Goal: Task Accomplishment & Management: Manage account settings

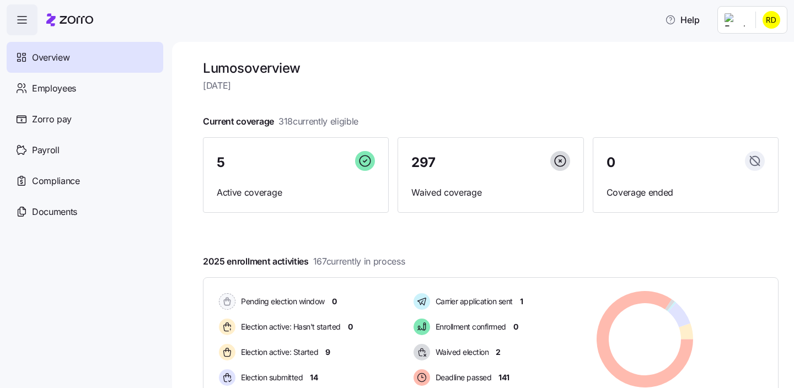
click at [769, 25] on html "Help Overview Employees Zorro pay Payroll Compliance Documents Lumos overview […" at bounding box center [397, 191] width 794 height 382
click at [723, 52] on div "Personal view" at bounding box center [738, 50] width 65 height 12
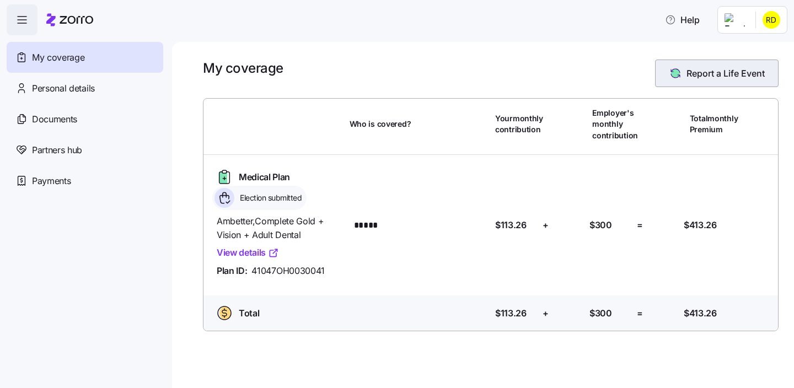
click at [718, 64] on button "Report a Life Event" at bounding box center [717, 74] width 124 height 28
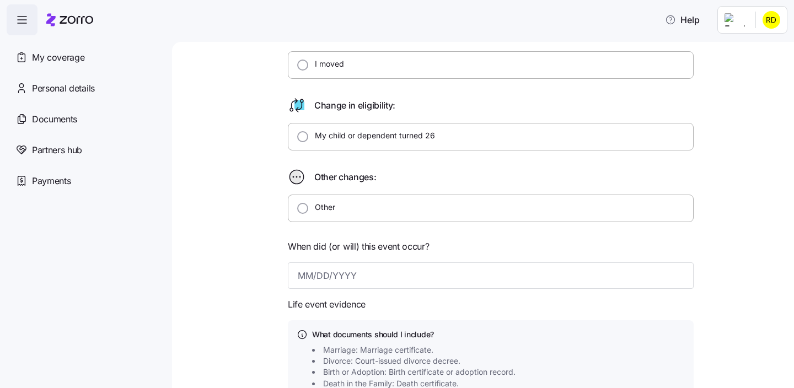
scroll to position [266, 0]
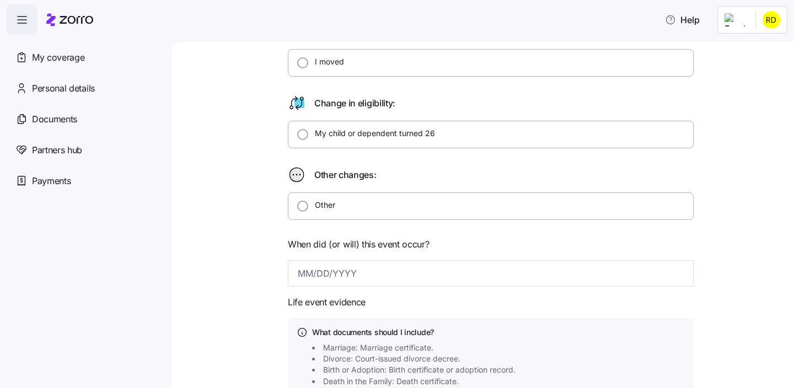
click at [320, 203] on label "Other" at bounding box center [321, 205] width 27 height 11
click at [308, 203] on input "Other" at bounding box center [302, 206] width 11 height 11
radio input "true"
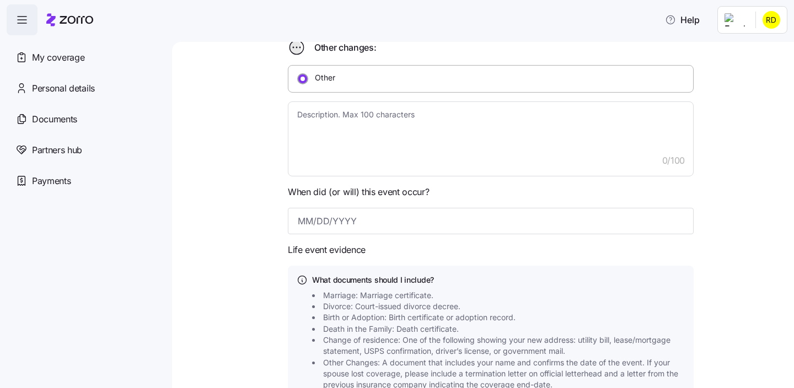
scroll to position [339, 0]
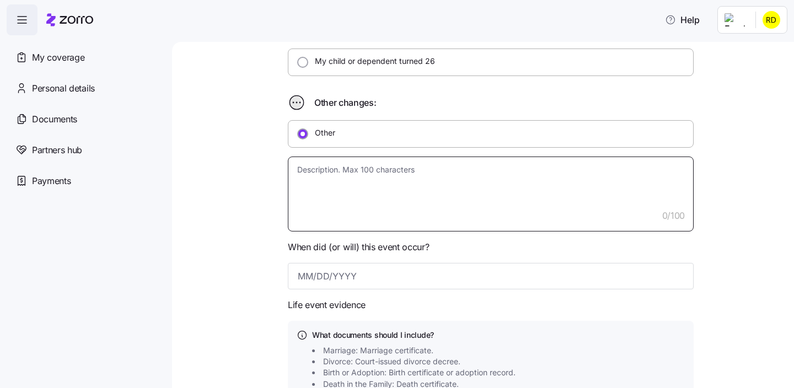
click at [372, 187] on textarea at bounding box center [491, 194] width 406 height 75
type textarea "x"
type textarea "E"
type textarea "x"
type textarea "El"
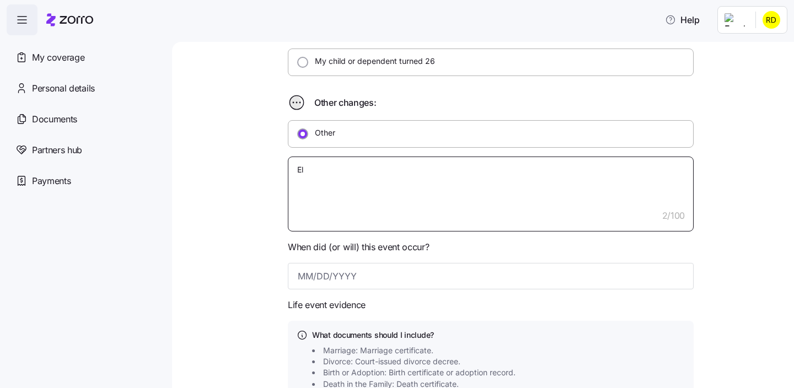
type textarea "x"
type textarea "[PERSON_NAME]"
type textarea "x"
type textarea "Elig"
type textarea "x"
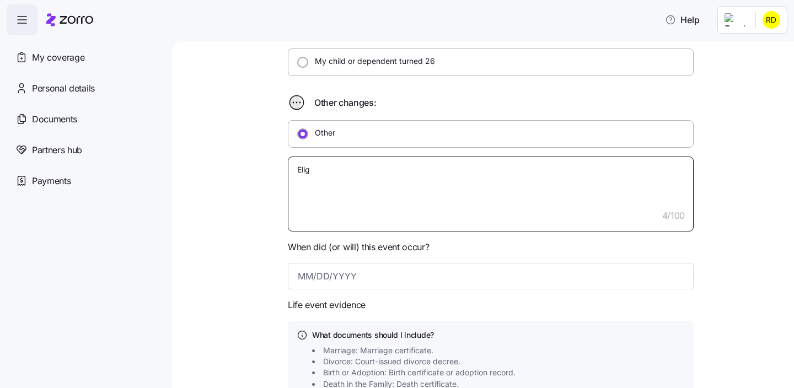
type textarea "Eligi"
type textarea "x"
type textarea "Eligib"
type textarea "x"
type textarea "Eligibl"
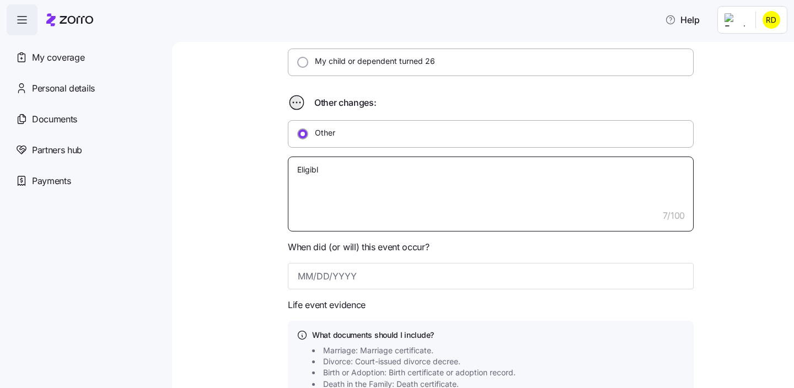
type textarea "x"
type textarea "Eligible"
type textarea "x"
type textarea "Eligible"
type textarea "x"
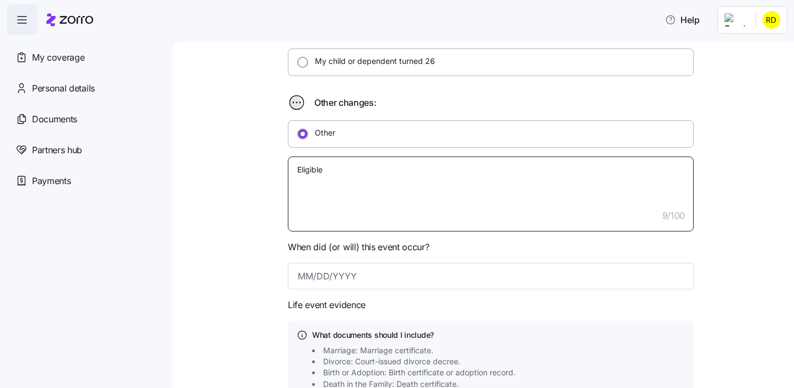
type textarea "Eligible f"
type textarea "x"
type textarea "Eligible fo"
type textarea "x"
type textarea "Eligible for"
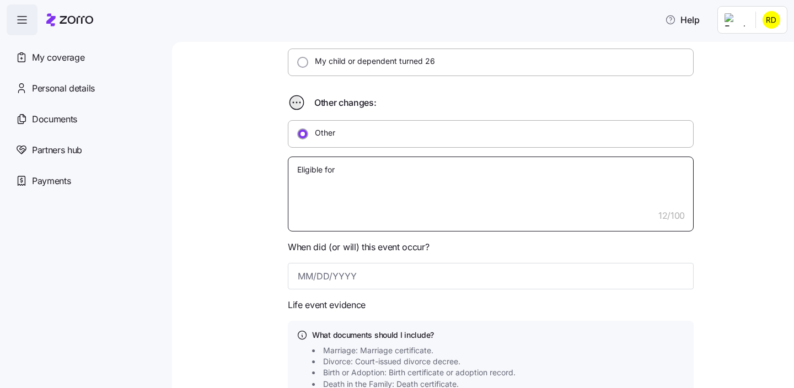
type textarea "x"
type textarea "Eligible for"
type textarea "x"
type textarea "Eligible for m"
type textarea "x"
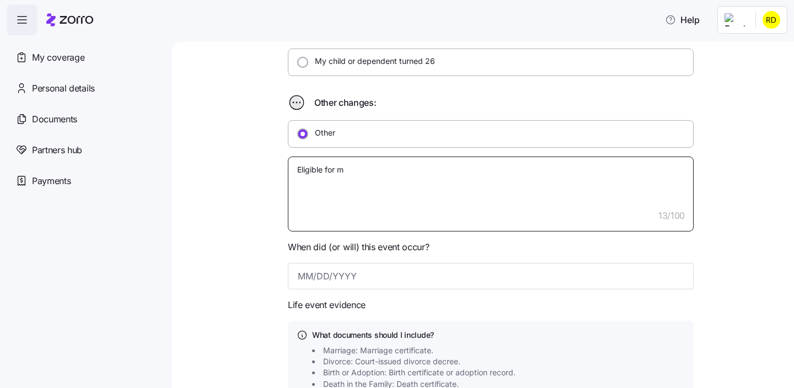
type textarea "Eligible for me"
type textarea "x"
type textarea "Eligible for medi"
type textarea "x"
type textarea "Eligible for medic"
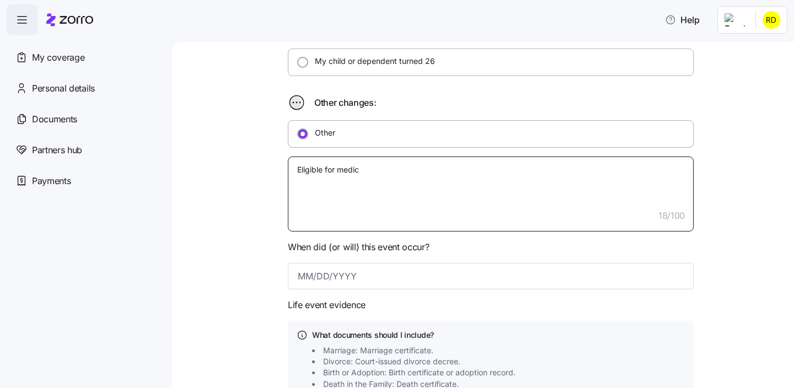
type textarea "x"
type textarea "Eligible for medica"
type textarea "x"
type textarea "Eligible for medicar"
type textarea "x"
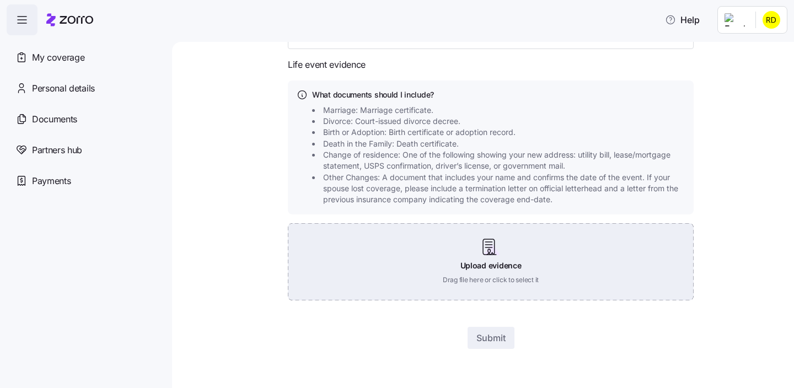
scroll to position [446, 0]
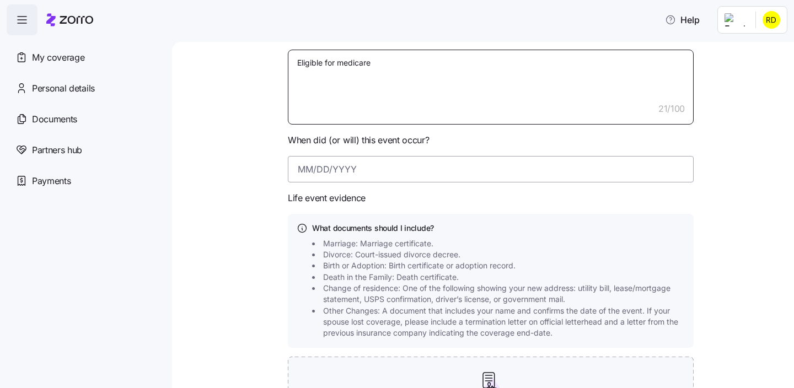
type textarea "Eligible for medicare"
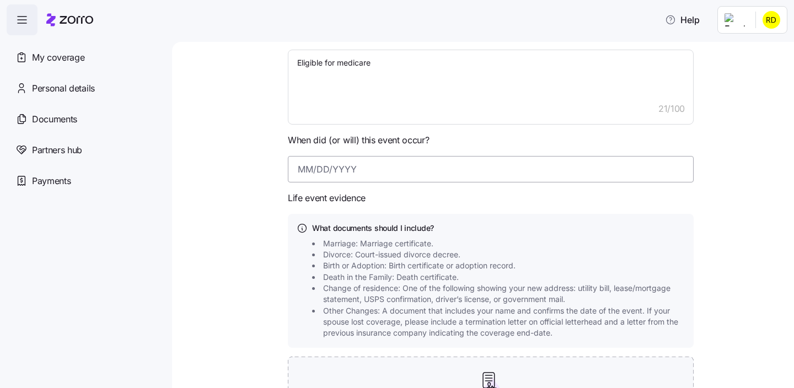
click at [324, 169] on input at bounding box center [491, 169] width 406 height 26
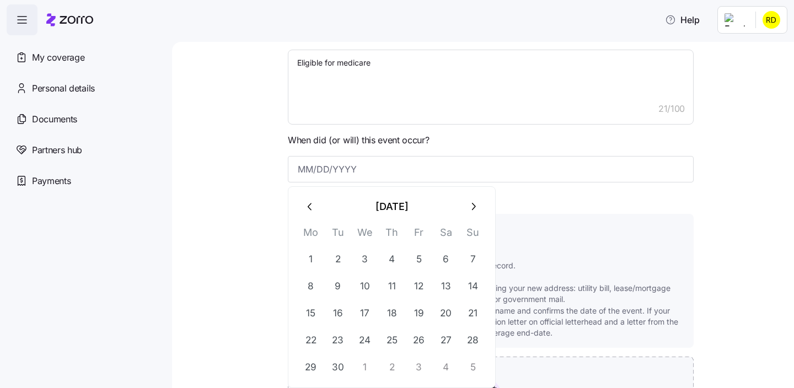
click at [471, 211] on icon "button" at bounding box center [473, 207] width 12 height 12
click at [315, 211] on icon "button" at bounding box center [310, 207] width 12 height 12
click at [475, 209] on icon "button" at bounding box center [473, 207] width 12 height 12
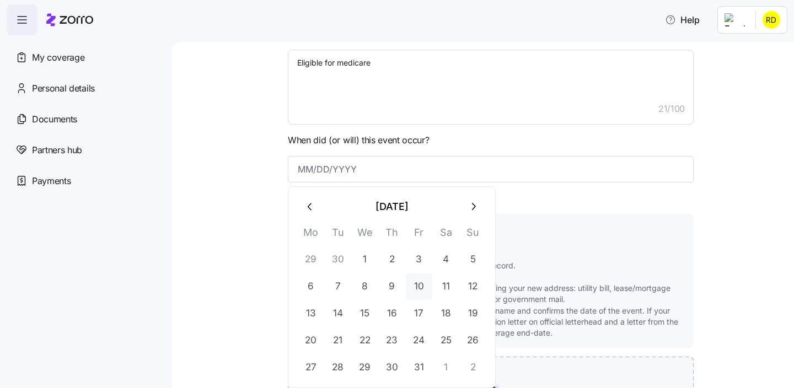
click at [424, 288] on button "10" at bounding box center [419, 286] width 26 height 26
type input "October 10, 2025"
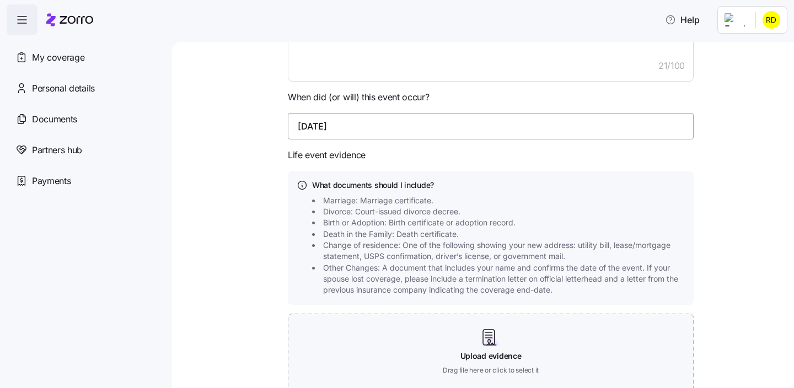
scroll to position [579, 0]
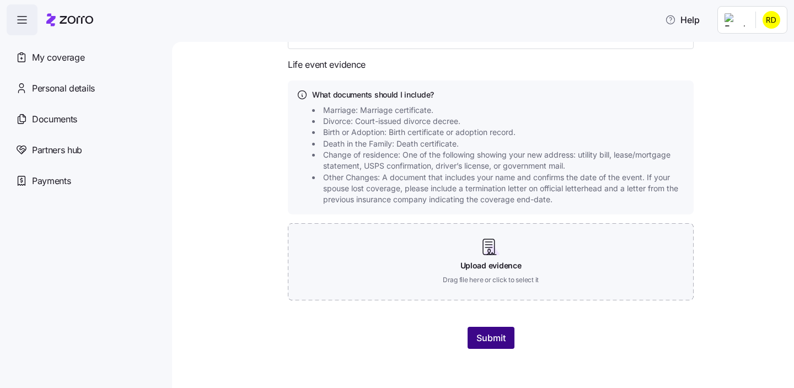
click at [490, 333] on span "Submit" at bounding box center [490, 337] width 29 height 13
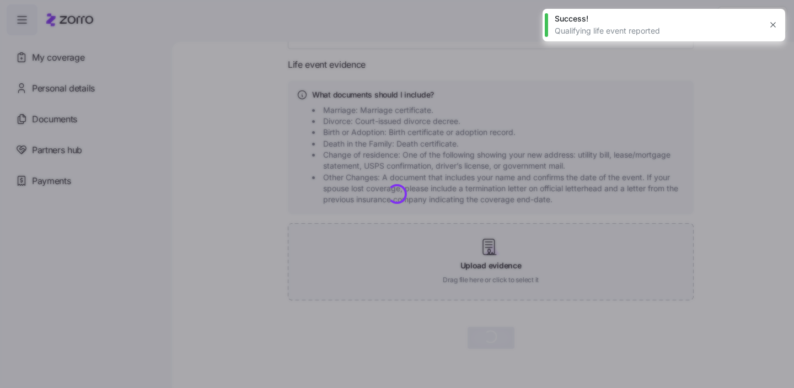
type textarea "x"
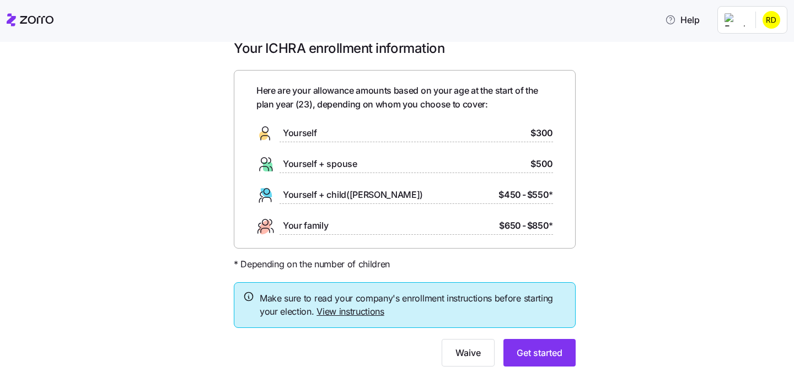
scroll to position [38, 0]
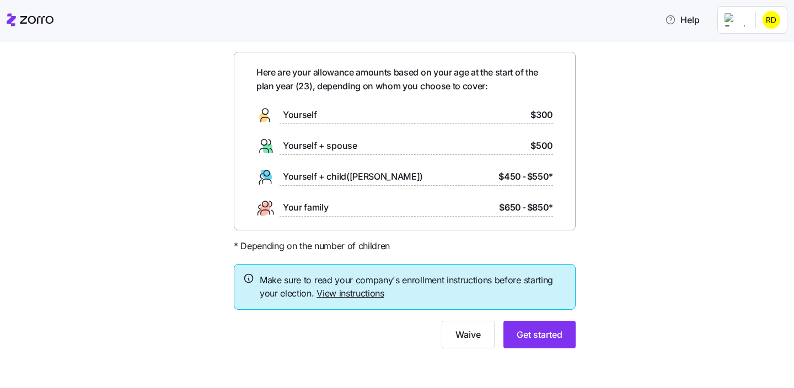
click at [459, 253] on div at bounding box center [405, 258] width 342 height 11
click at [531, 331] on span "Get started" at bounding box center [540, 334] width 46 height 13
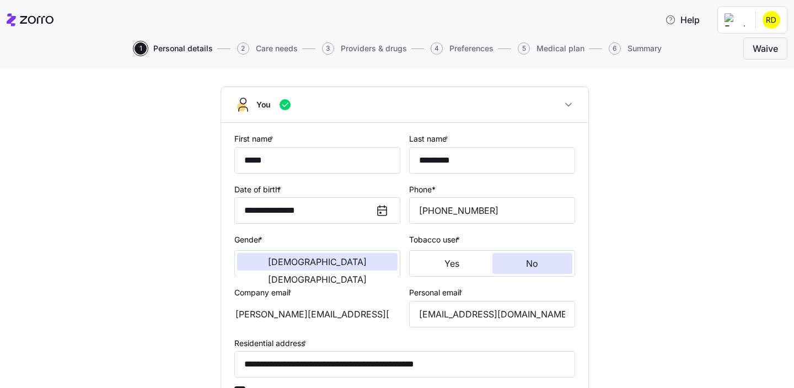
scroll to position [66, 0]
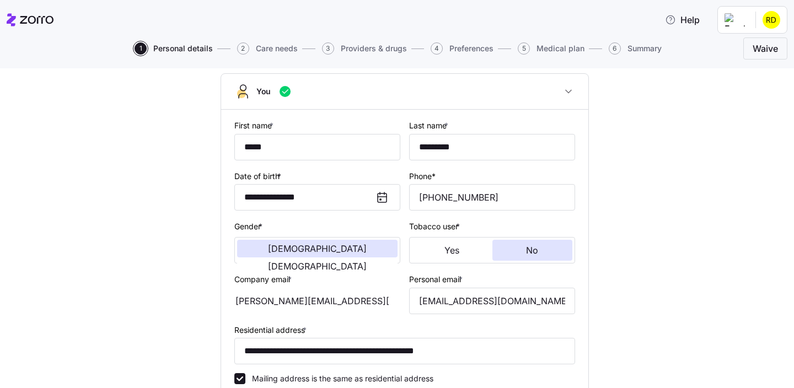
click at [383, 192] on icon at bounding box center [382, 197] width 13 height 13
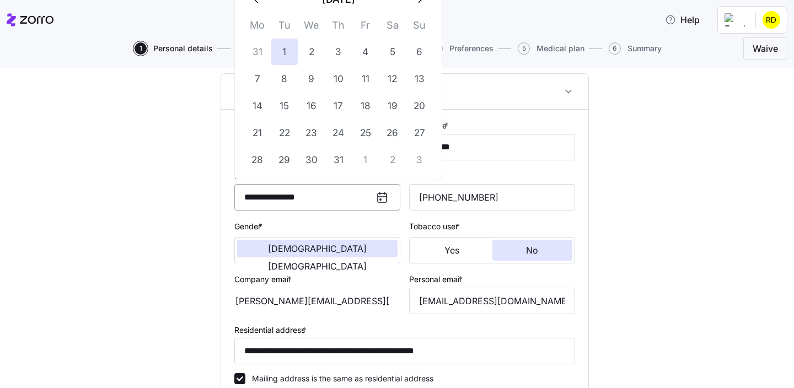
click at [327, 194] on input "**********" at bounding box center [317, 197] width 166 height 26
click at [197, 152] on div "**********" at bounding box center [405, 318] width 748 height 597
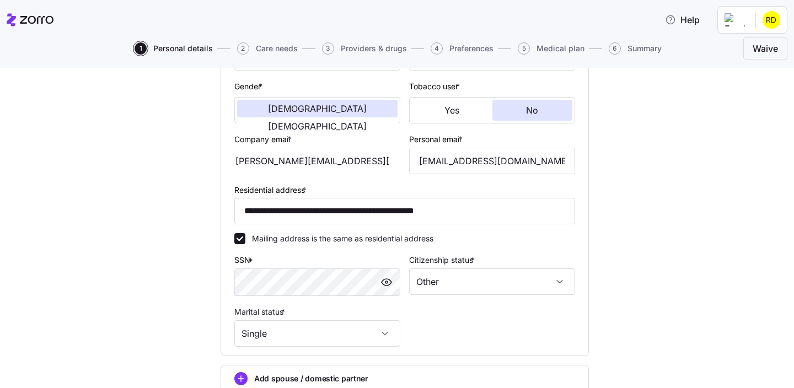
scroll to position [174, 0]
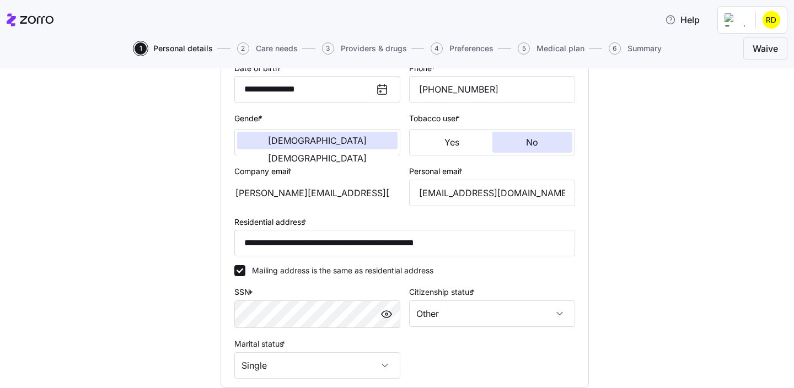
click at [765, 15] on html "**********" at bounding box center [397, 191] width 794 height 382
click at [698, 210] on html "**********" at bounding box center [397, 191] width 794 height 382
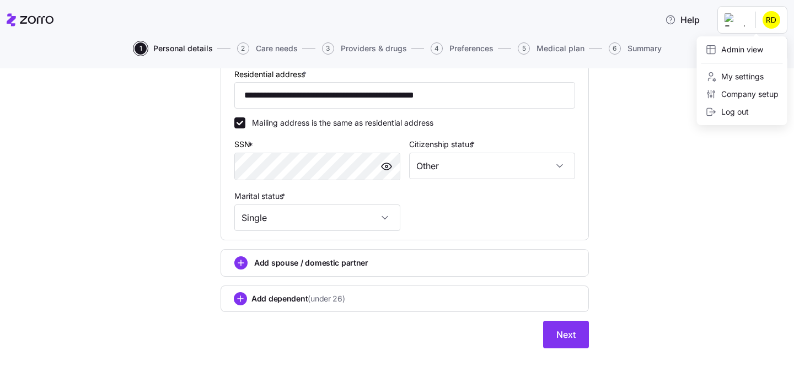
click at [771, 17] on html "**********" at bounding box center [397, 191] width 794 height 382
click at [742, 240] on html "**********" at bounding box center [397, 191] width 794 height 382
click at [764, 22] on html "**********" at bounding box center [397, 191] width 794 height 382
click at [737, 47] on div "Admin view" at bounding box center [734, 50] width 57 height 12
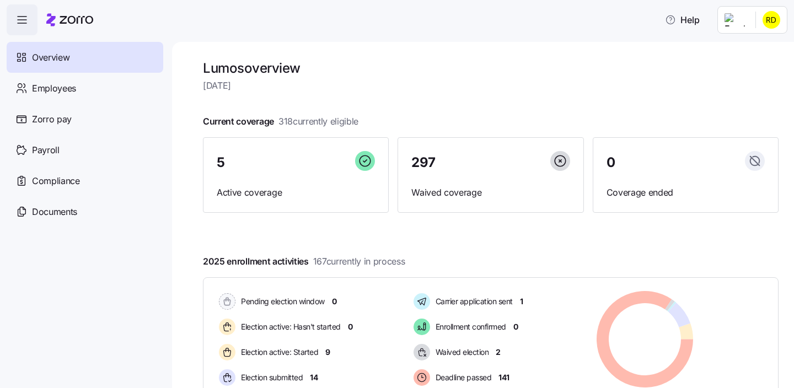
click at [99, 64] on div "Overview" at bounding box center [85, 57] width 157 height 31
click at [91, 92] on div "Employees" at bounding box center [85, 88] width 157 height 31
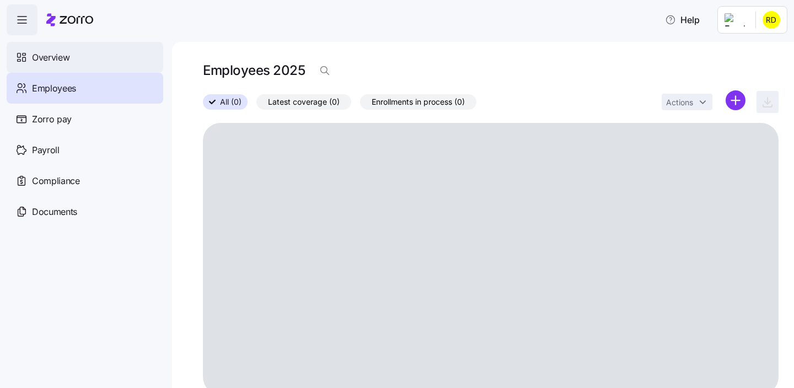
click at [49, 51] on span "Overview" at bounding box center [50, 58] width 37 height 14
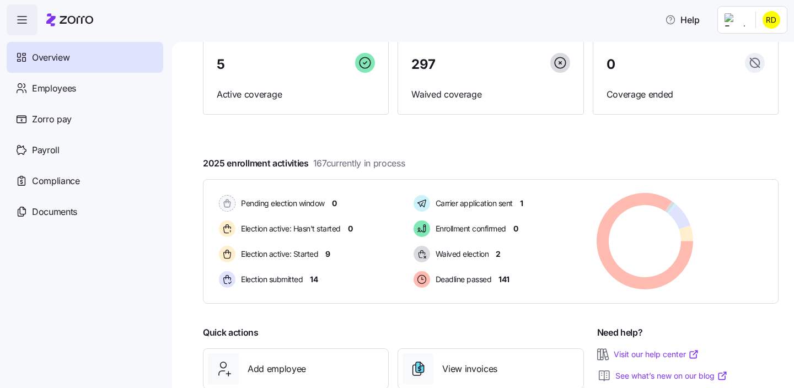
scroll to position [110, 0]
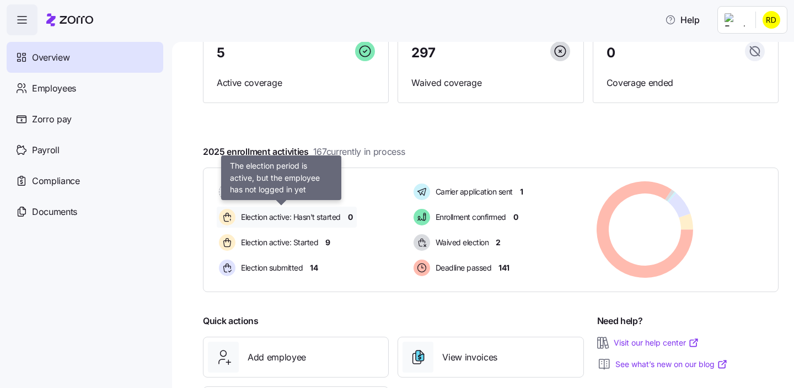
click at [294, 222] on span "Election active: Hasn't started" at bounding box center [289, 217] width 103 height 11
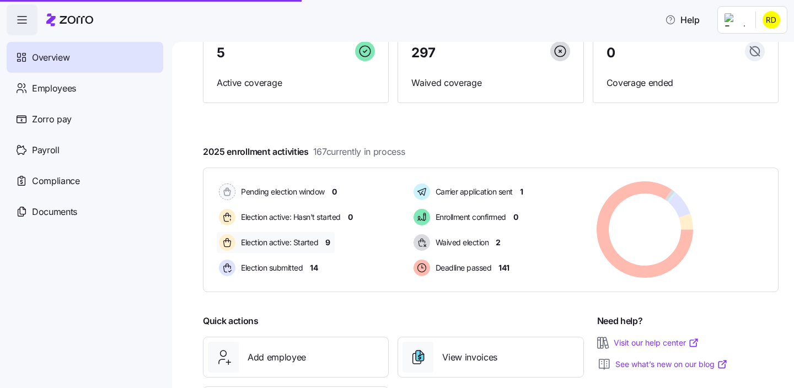
click at [305, 244] on span "Election active: Started" at bounding box center [278, 242] width 81 height 11
click at [310, 244] on span "Election active: Started" at bounding box center [278, 242] width 81 height 11
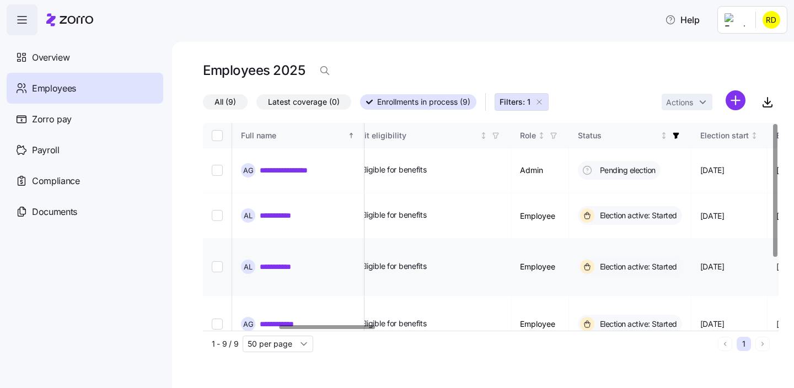
scroll to position [0, 475]
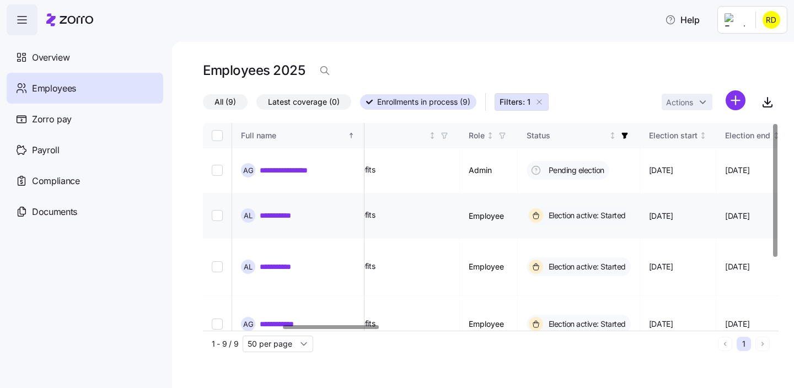
click at [217, 210] on input "Select record 2" at bounding box center [217, 215] width 11 height 11
checkbox input "true"
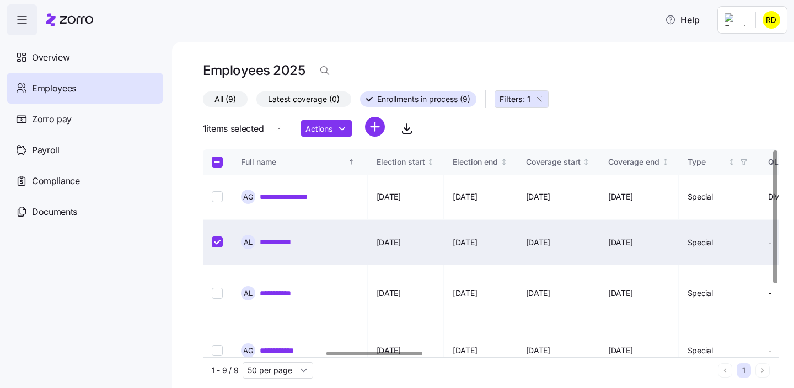
scroll to position [0, 737]
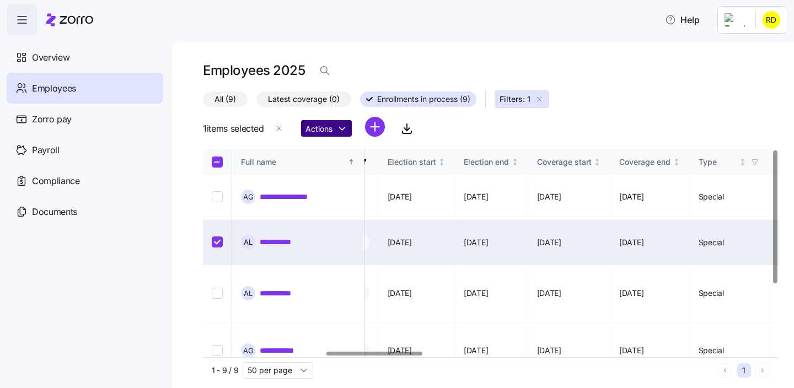
click at [345, 132] on html "**********" at bounding box center [397, 191] width 794 height 382
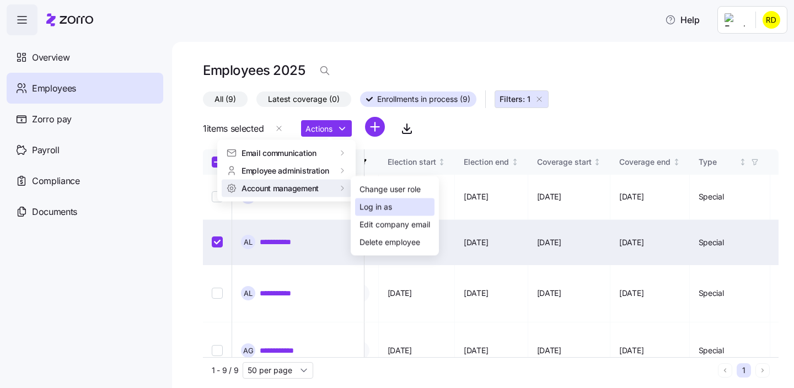
click at [363, 202] on div "Log in as" at bounding box center [376, 207] width 33 height 12
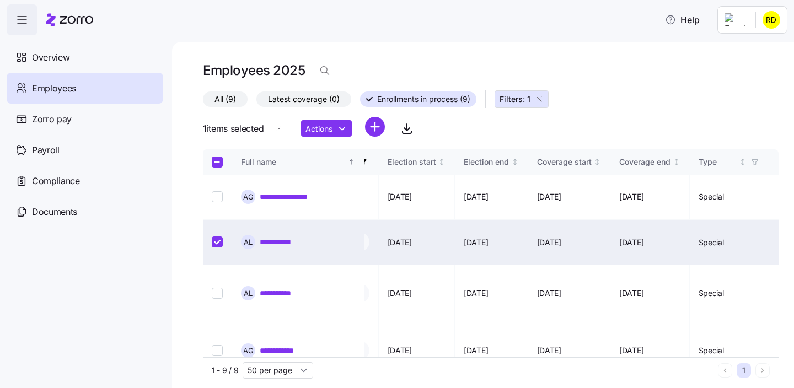
click at [722, 79] on div "Employees 2025" at bounding box center [491, 71] width 576 height 22
click at [779, 14] on html "**********" at bounding box center [397, 191] width 794 height 382
click at [750, 53] on div "Personal view" at bounding box center [738, 50] width 65 height 12
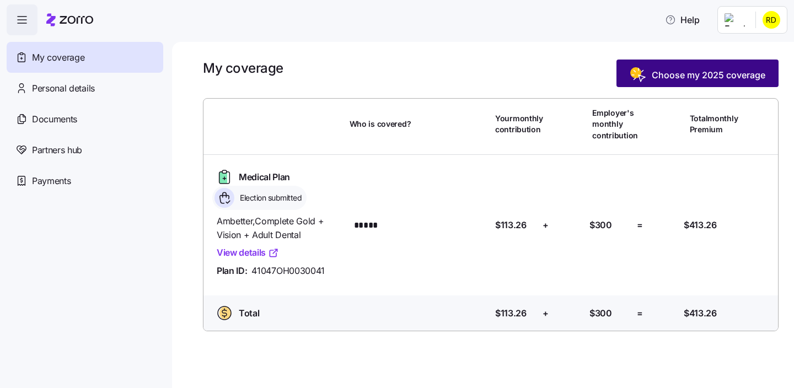
click at [688, 79] on span "Choose my 2025 coverage" at bounding box center [709, 74] width 114 height 13
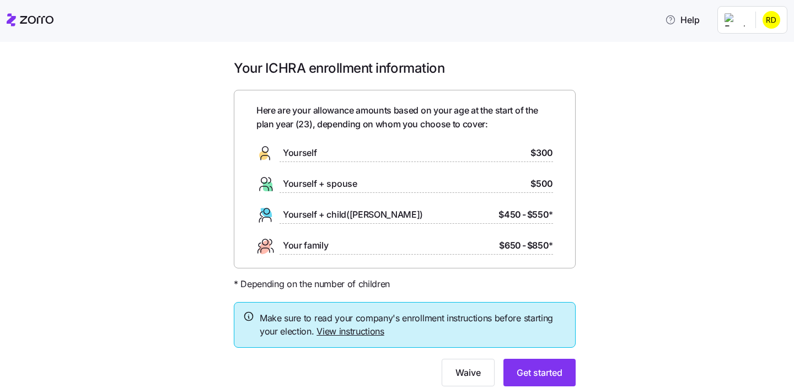
scroll to position [38, 0]
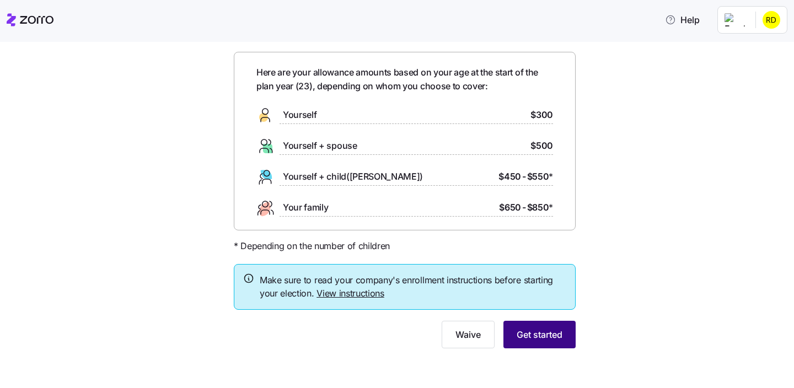
click at [535, 337] on span "Get started" at bounding box center [540, 334] width 46 height 13
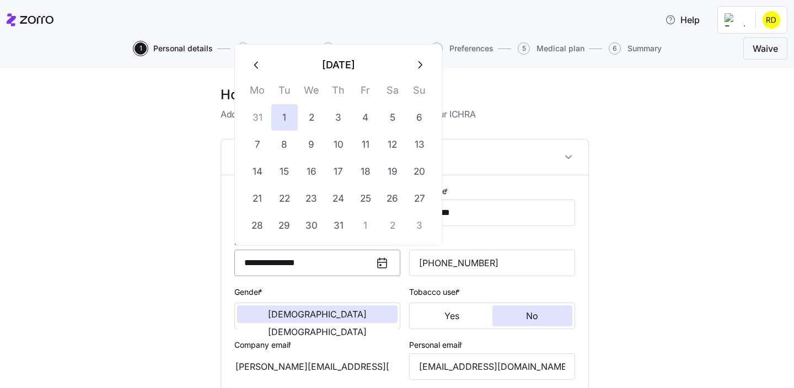
click at [311, 271] on input "**********" at bounding box center [317, 263] width 166 height 26
drag, startPoint x: 317, startPoint y: 264, endPoint x: 291, endPoint y: 262, distance: 25.9
click at [291, 262] on input "**********" at bounding box center [317, 263] width 166 height 26
type input "**********"
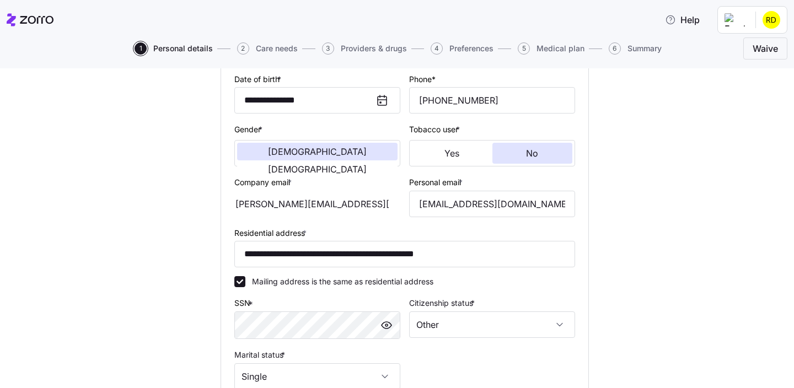
scroll to position [323, 0]
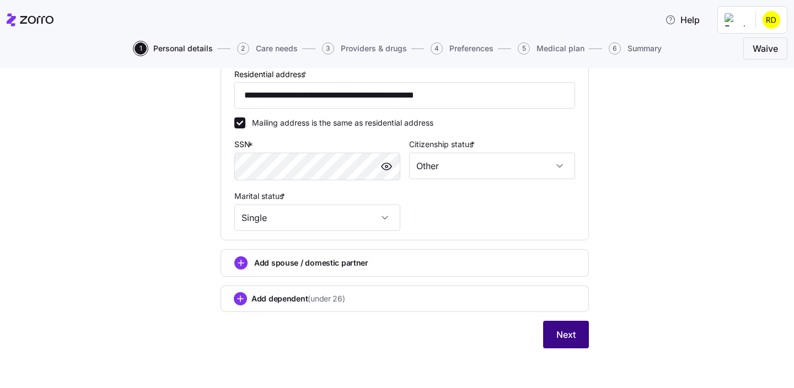
click at [568, 335] on span "Next" at bounding box center [565, 334] width 19 height 13
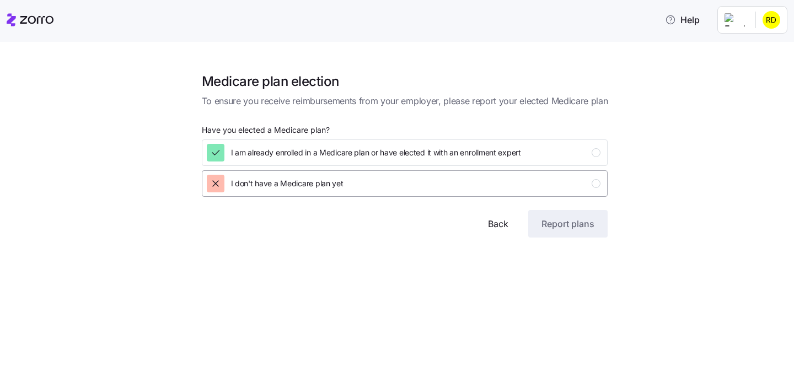
click at [349, 181] on div "I don't have a Medicare plan yet" at bounding box center [404, 184] width 394 height 18
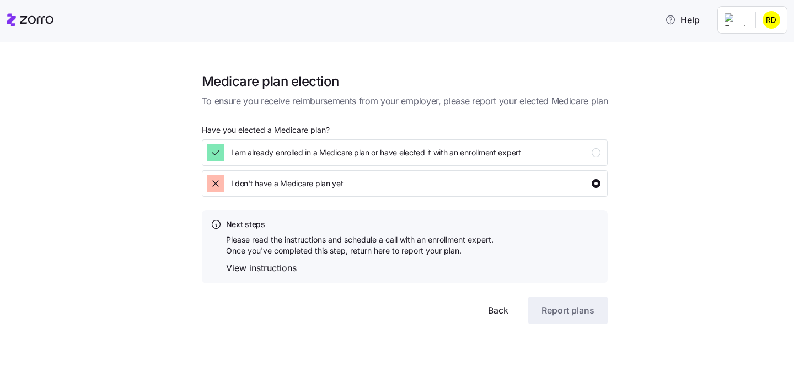
click at [250, 274] on link "View instructions" at bounding box center [359, 268] width 267 height 14
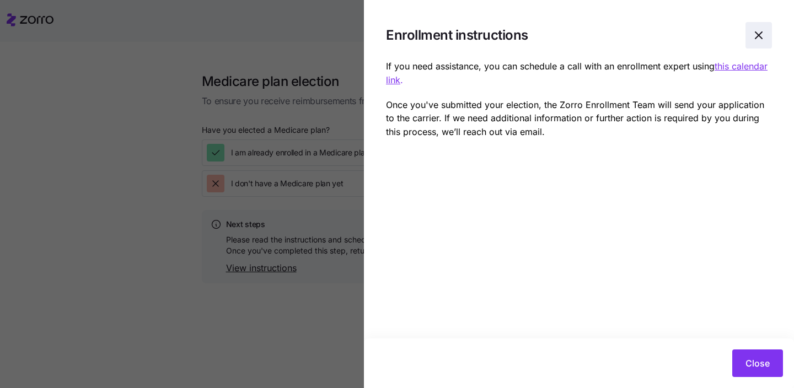
click at [765, 39] on span "button" at bounding box center [758, 35] width 25 height 25
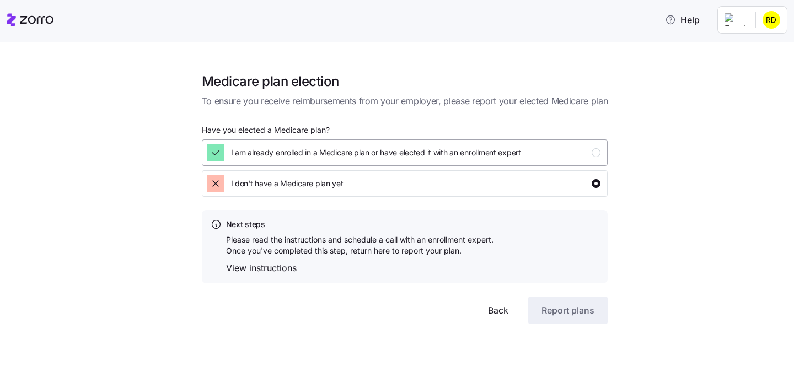
click at [341, 162] on button "I am already enrolled in a Medicare plan or have elected it with an enrollment …" at bounding box center [405, 153] width 406 height 26
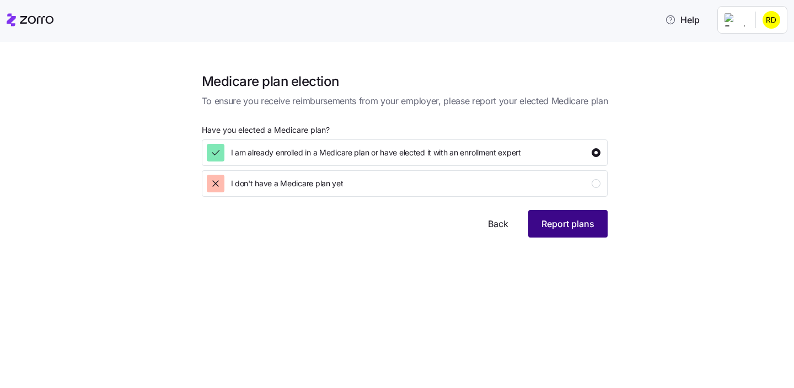
click at [567, 221] on span "Report plans" at bounding box center [567, 223] width 53 height 13
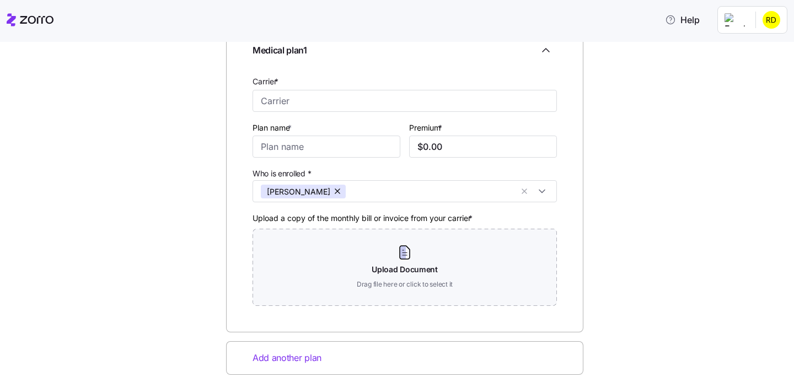
scroll to position [97, 0]
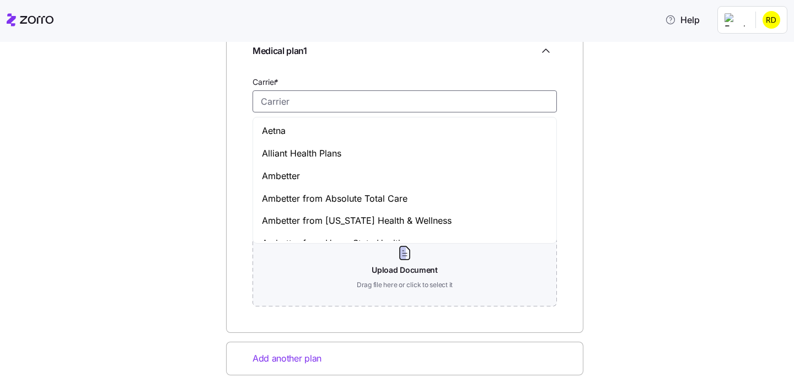
click at [291, 105] on input "Carrier *" at bounding box center [405, 101] width 304 height 22
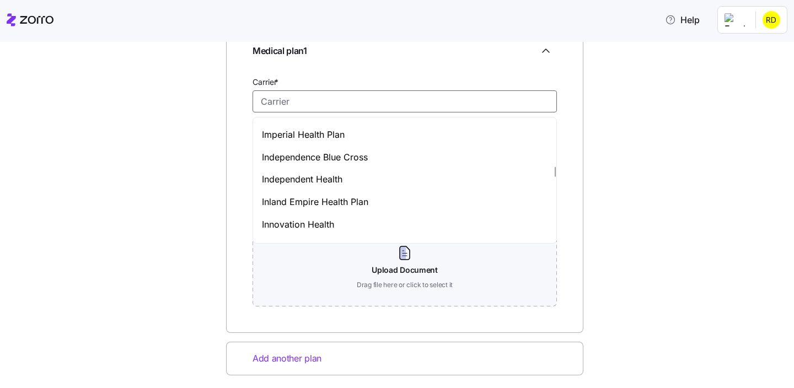
scroll to position [2349, 0]
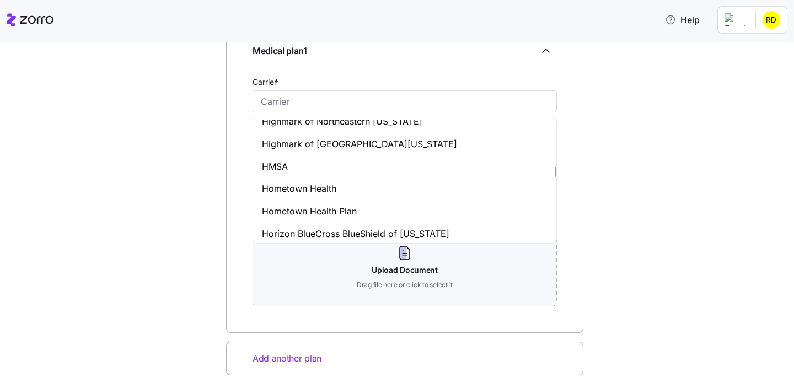
click at [126, 210] on div "Medical plan details Confirm your plan information; include additional plans if…" at bounding box center [405, 211] width 748 height 474
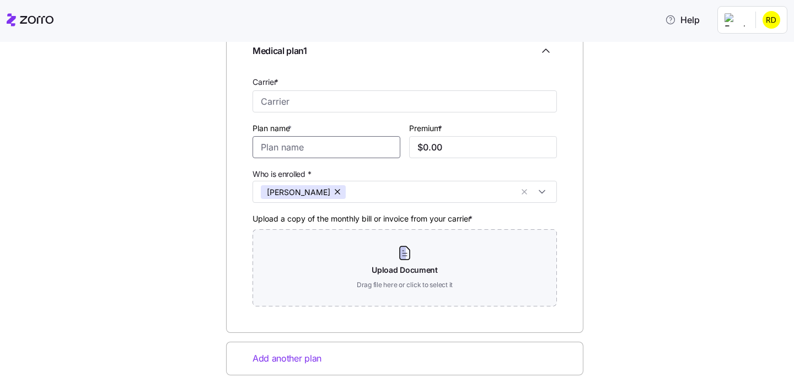
click at [311, 142] on input "Plan name *" at bounding box center [327, 147] width 148 height 22
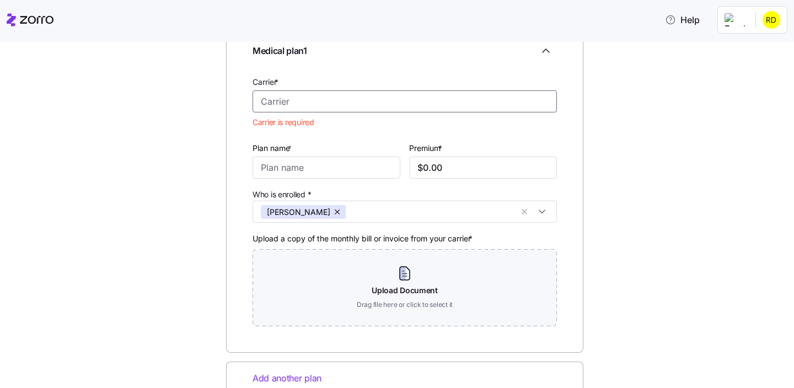
click at [285, 106] on input "Carrier *" at bounding box center [405, 101] width 304 height 22
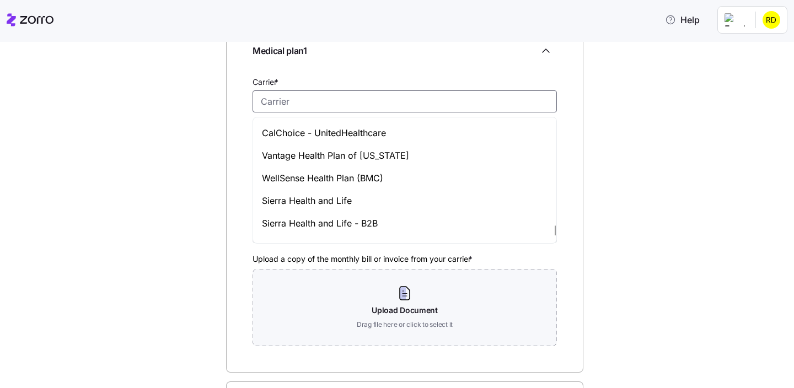
scroll to position [5336, 0]
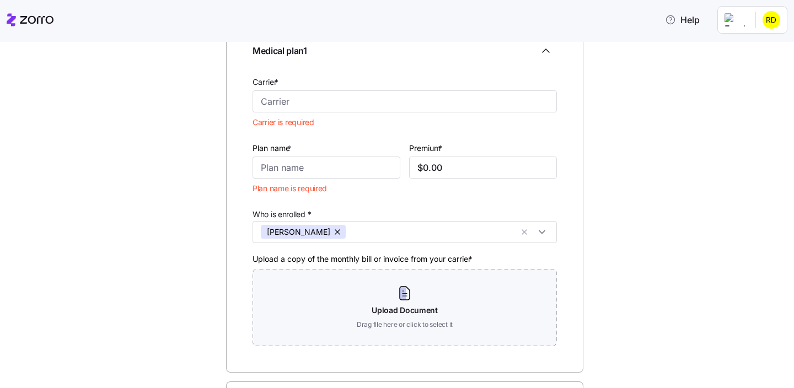
click at [157, 156] on div "Medical plan details Confirm your plan information; include additional plans if…" at bounding box center [405, 230] width 748 height 513
click at [309, 114] on div "Carrier * Carrier is required" at bounding box center [404, 104] width 313 height 66
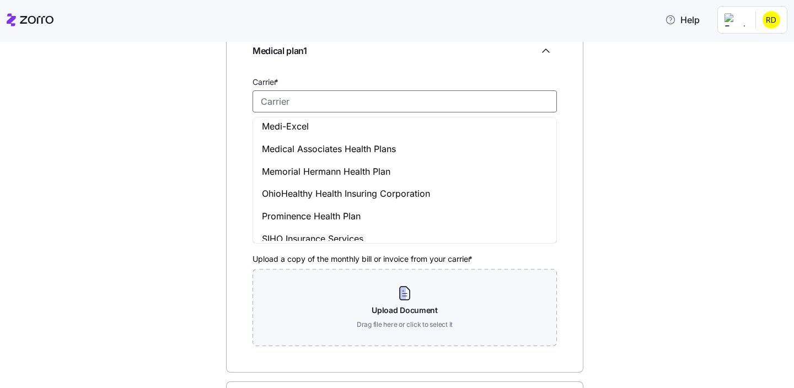
click at [309, 108] on input "Carrier *" at bounding box center [405, 101] width 304 height 22
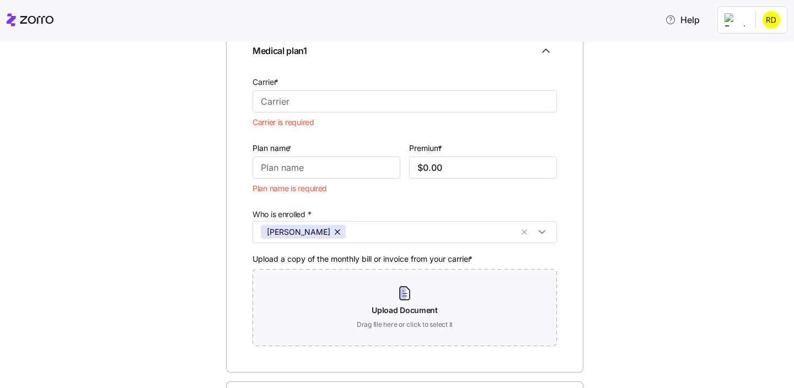
click at [175, 147] on div "Medical plan details Confirm your plan information; include additional plans if…" at bounding box center [405, 230] width 748 height 513
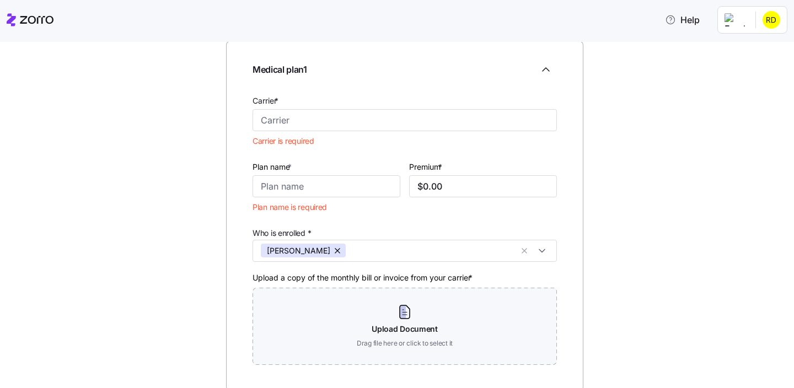
scroll to position [77, 0]
click at [286, 129] on input "Carrier *" at bounding box center [405, 122] width 304 height 22
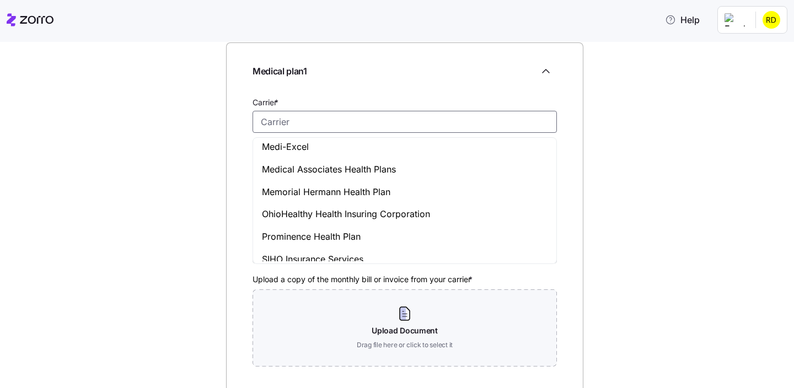
click at [287, 159] on div "Medical Associates Health Plans" at bounding box center [404, 169] width 299 height 23
type input "Medical Associates Health Plans"
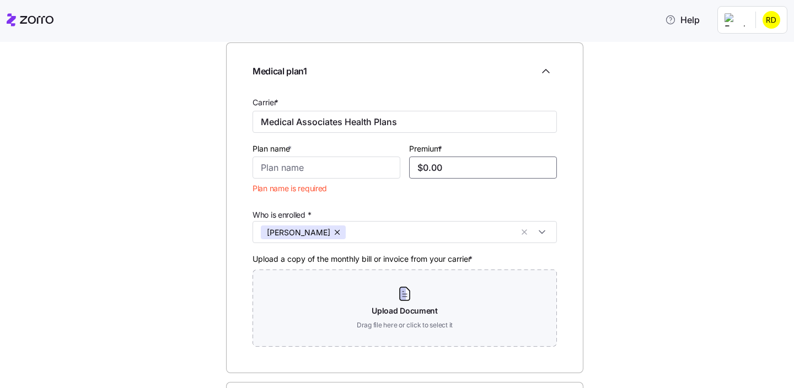
drag, startPoint x: 447, startPoint y: 168, endPoint x: 436, endPoint y: 168, distance: 11.6
click at [437, 168] on input "$0.00" at bounding box center [483, 168] width 148 height 22
drag, startPoint x: 447, startPoint y: 168, endPoint x: 421, endPoint y: 168, distance: 26.5
click at [421, 168] on input "$0.00" at bounding box center [483, 168] width 148 height 22
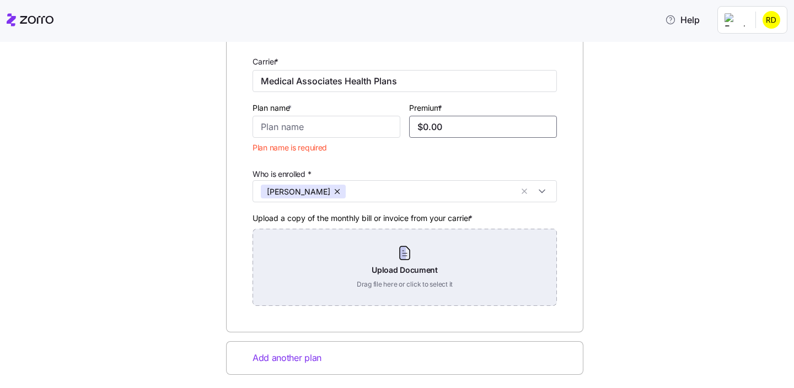
scroll to position [162, 0]
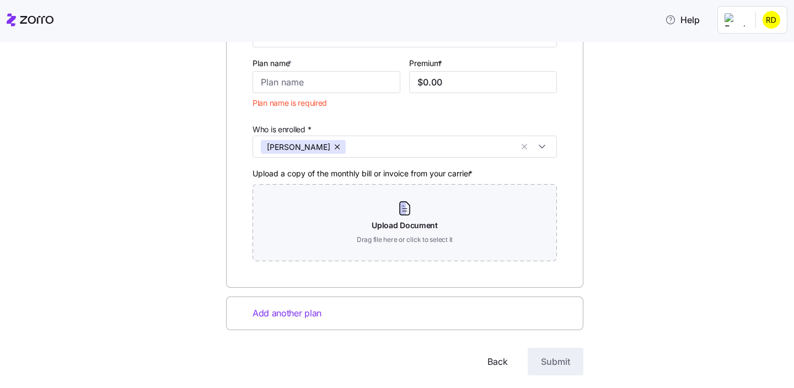
click at [288, 313] on span "Add another plan" at bounding box center [287, 314] width 69 height 14
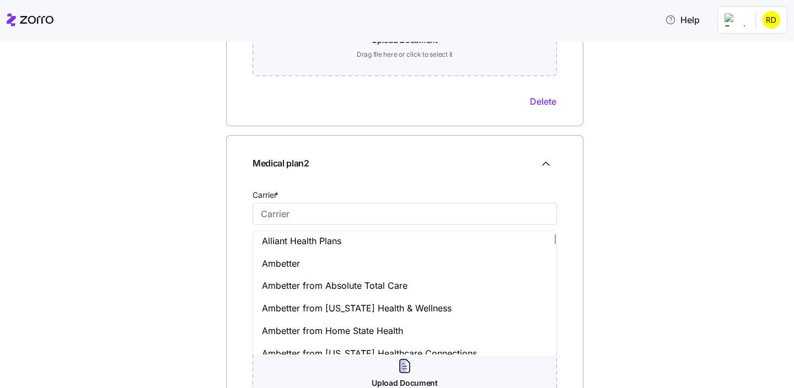
scroll to position [32, 0]
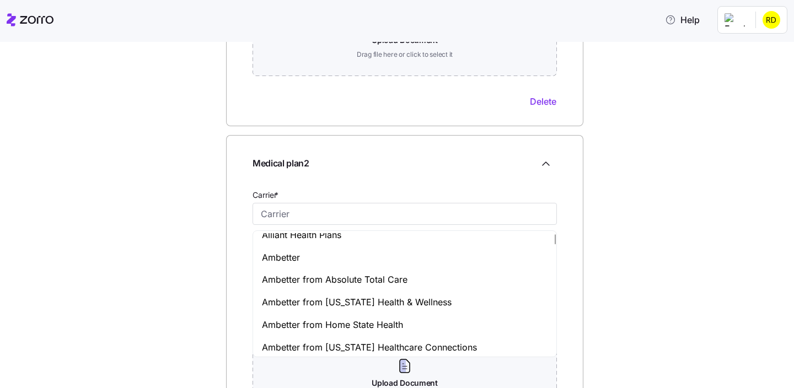
click at [308, 184] on div at bounding box center [405, 181] width 304 height 13
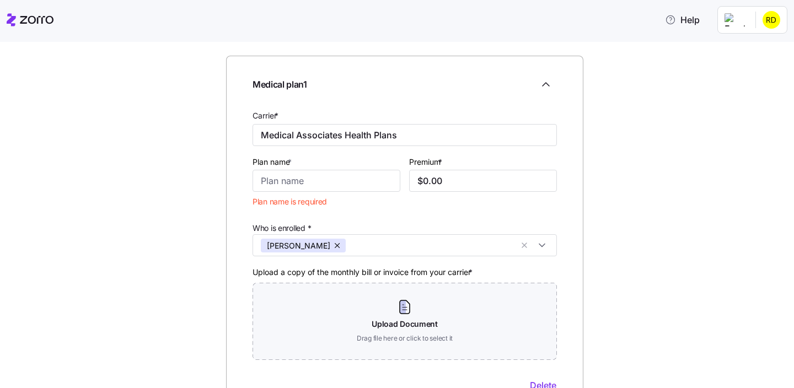
scroll to position [0, 0]
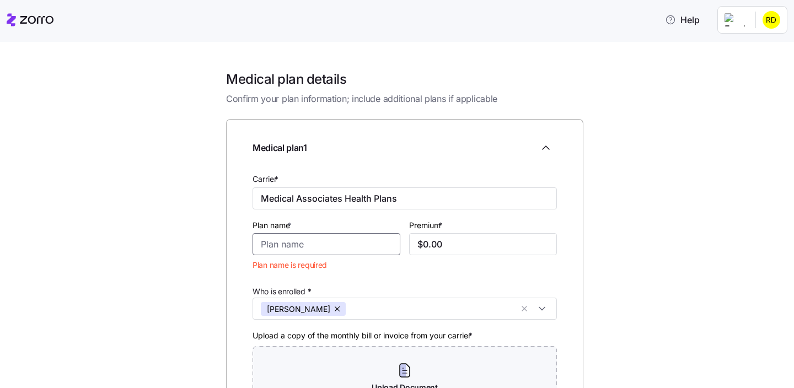
click at [298, 250] on input "Plan name *" at bounding box center [327, 244] width 148 height 22
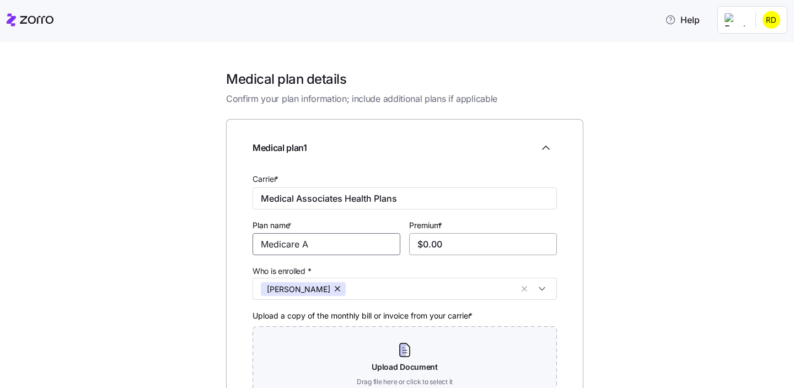
type input "Medicare A"
drag, startPoint x: 459, startPoint y: 249, endPoint x: 423, endPoint y: 248, distance: 35.9
click at [423, 248] on input "$0.00" at bounding box center [483, 244] width 148 height 22
type input "$4.00"
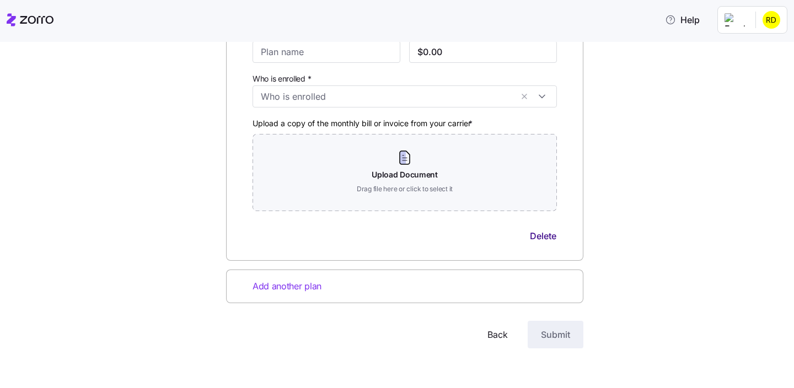
click at [541, 238] on span "Delete" at bounding box center [543, 235] width 26 height 13
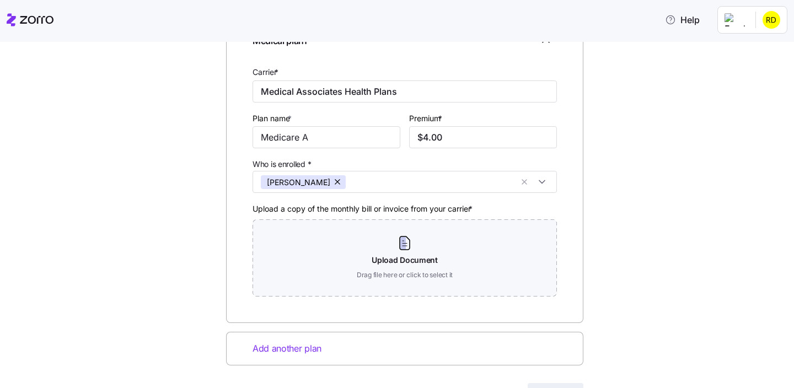
scroll to position [38, 0]
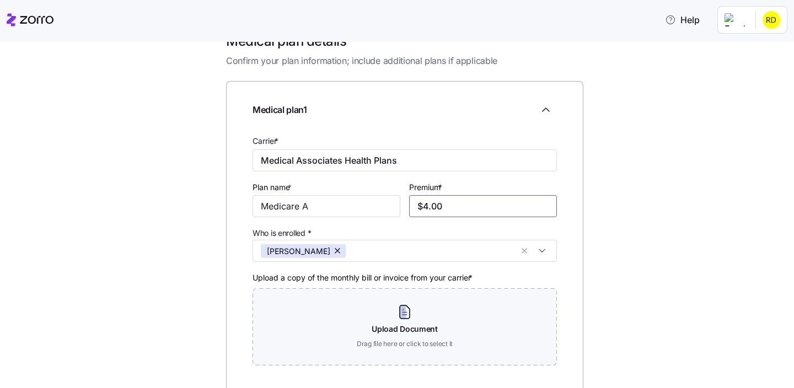
click at [451, 210] on input "$4.00" at bounding box center [483, 206] width 148 height 22
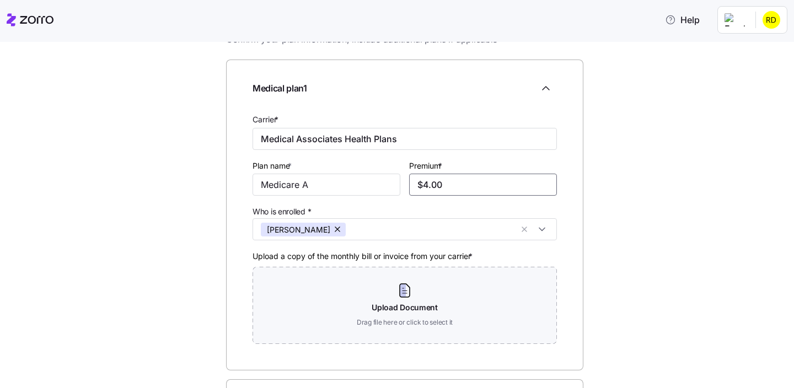
scroll to position [61, 0]
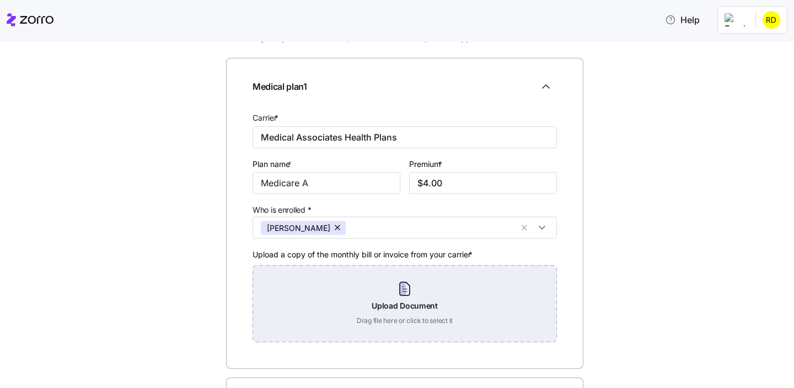
click at [428, 287] on div "Upload Document Drag file here or click to select it" at bounding box center [405, 303] width 304 height 77
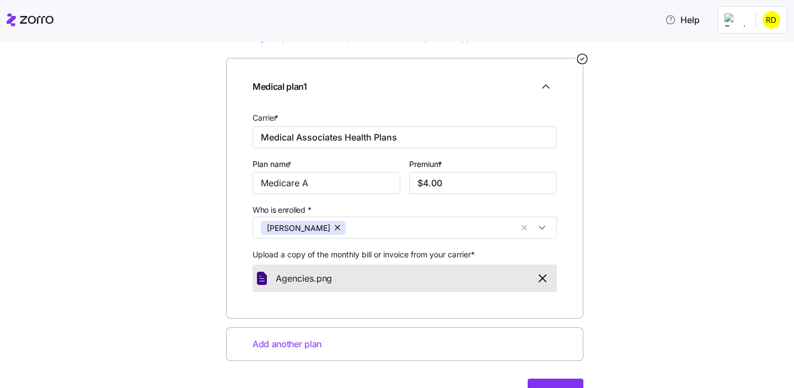
scroll to position [120, 0]
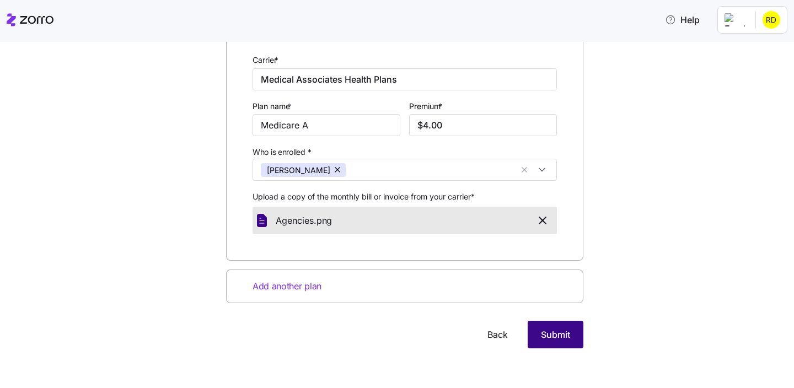
click at [551, 326] on button "Submit" at bounding box center [556, 335] width 56 height 28
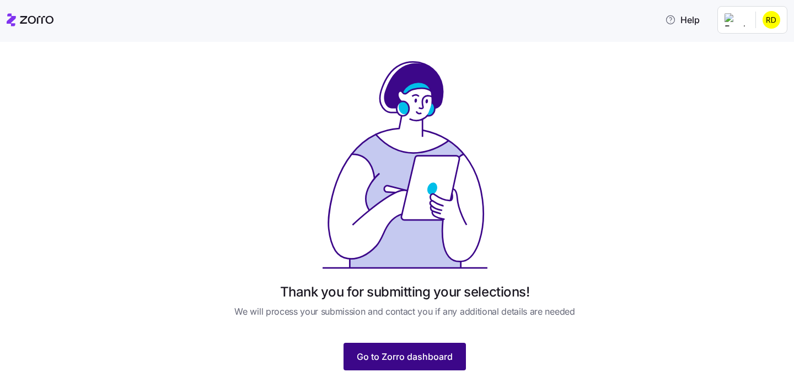
click at [389, 348] on button "Go to Zorro dashboard" at bounding box center [405, 357] width 122 height 28
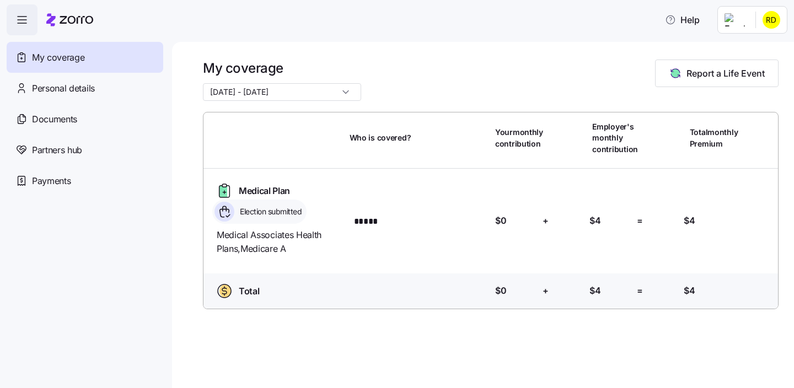
click at [767, 28] on html "Help My coverage Personal details Documents Partners hub Payments My coverage 1…" at bounding box center [397, 191] width 794 height 382
click at [741, 45] on div "Admin view" at bounding box center [734, 50] width 57 height 12
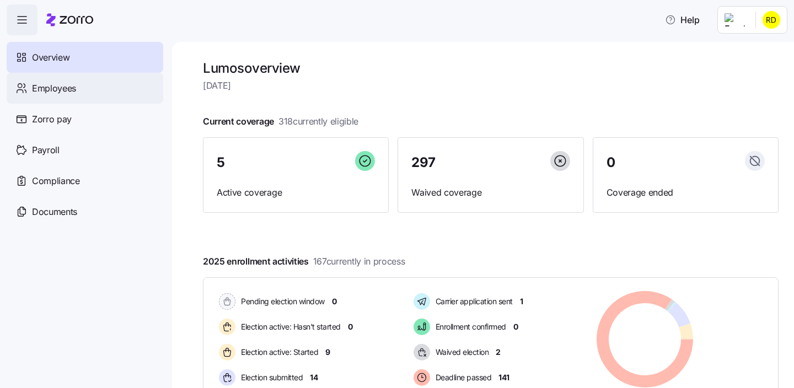
click at [68, 83] on span "Employees" at bounding box center [54, 89] width 44 height 14
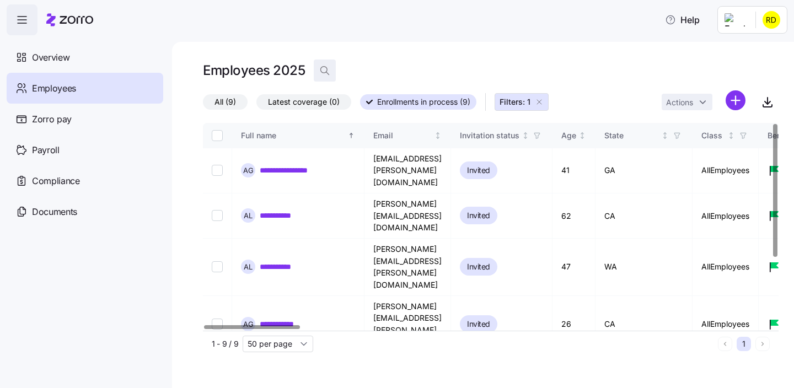
click at [324, 73] on icon "button" at bounding box center [324, 70] width 11 height 11
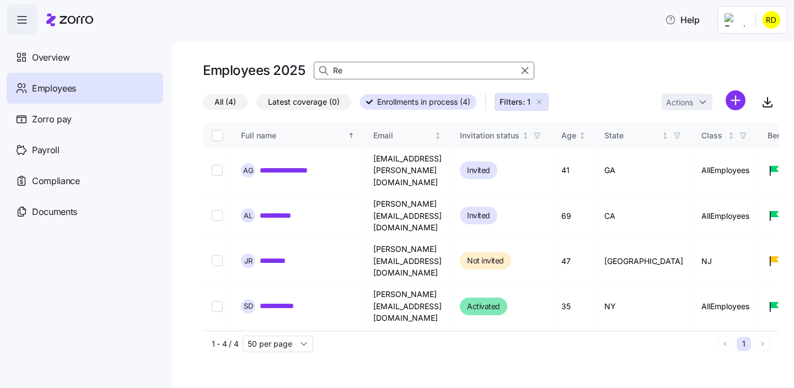
type input "R"
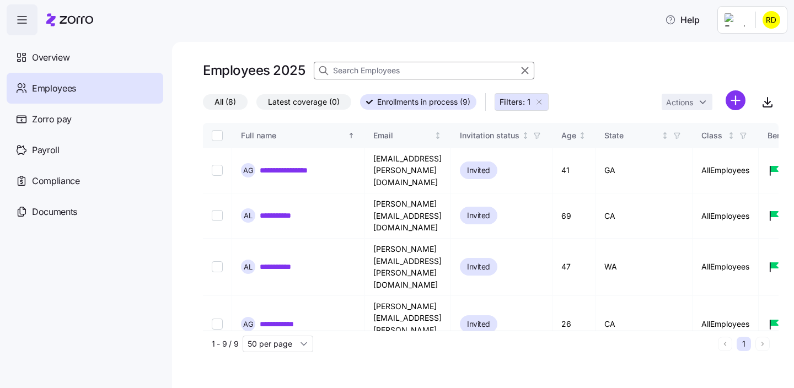
click at [536, 100] on icon "button" at bounding box center [539, 102] width 9 height 9
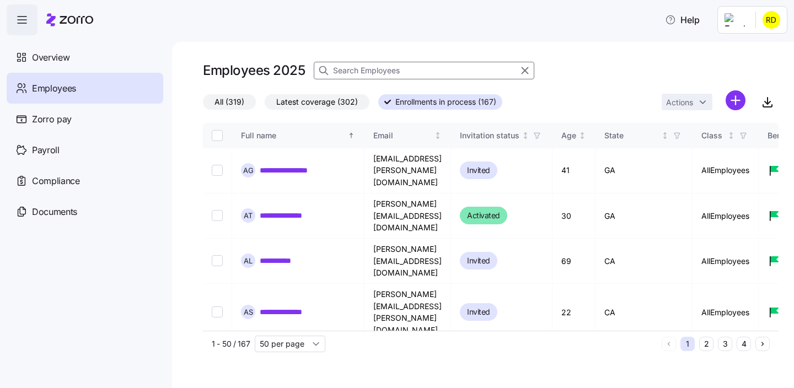
click at [417, 69] on input at bounding box center [424, 71] width 221 height 18
click at [422, 73] on input at bounding box center [424, 71] width 221 height 18
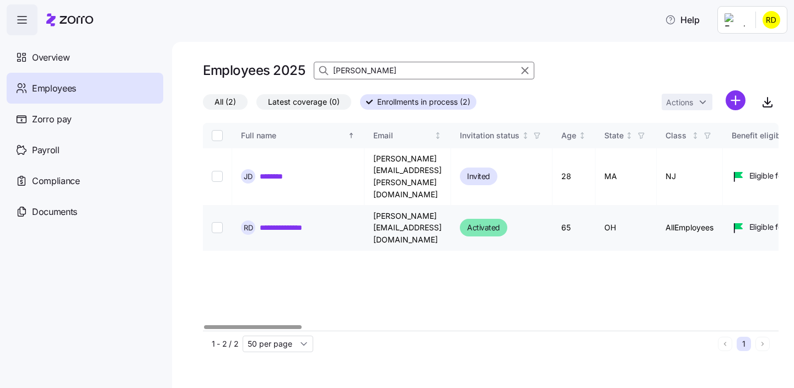
type input "Reece"
click at [265, 222] on link "**********" at bounding box center [292, 227] width 65 height 11
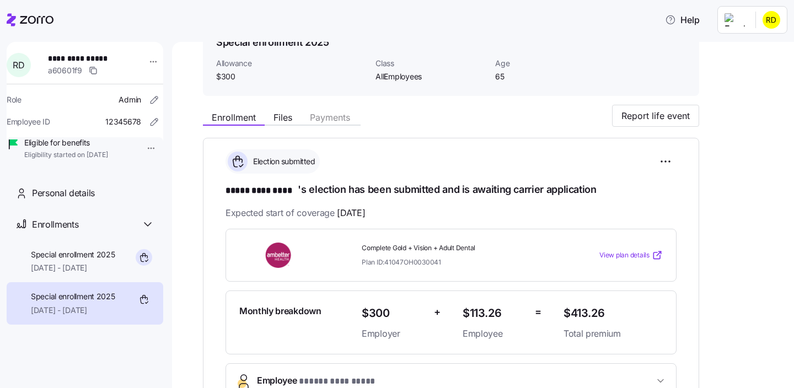
scroll to position [106, 0]
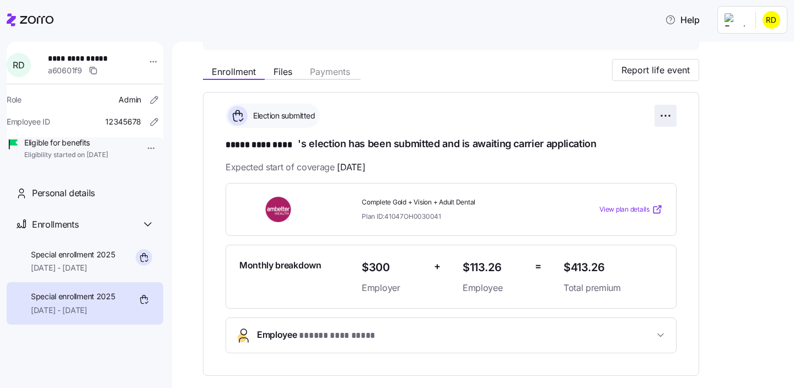
click at [666, 110] on html "**********" at bounding box center [397, 191] width 794 height 382
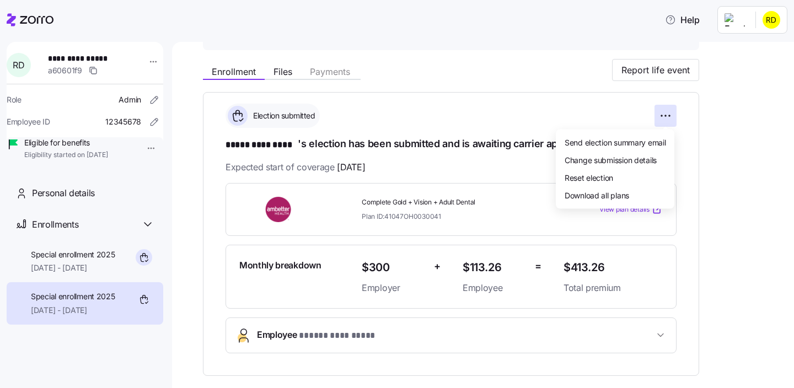
click at [695, 160] on html "**********" at bounding box center [397, 191] width 794 height 382
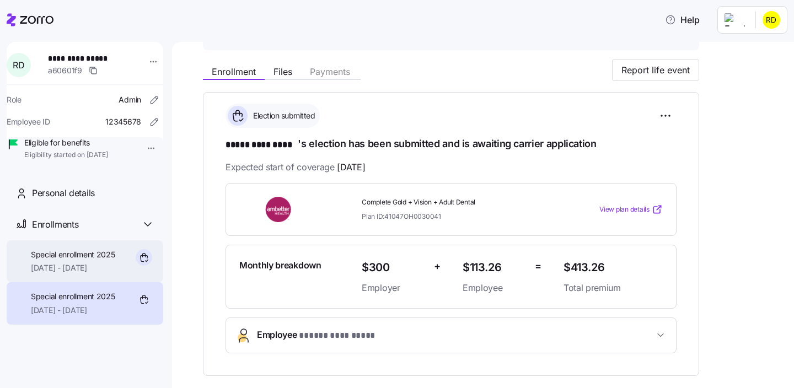
click at [108, 260] on span "Special enrollment 2025" at bounding box center [73, 254] width 84 height 11
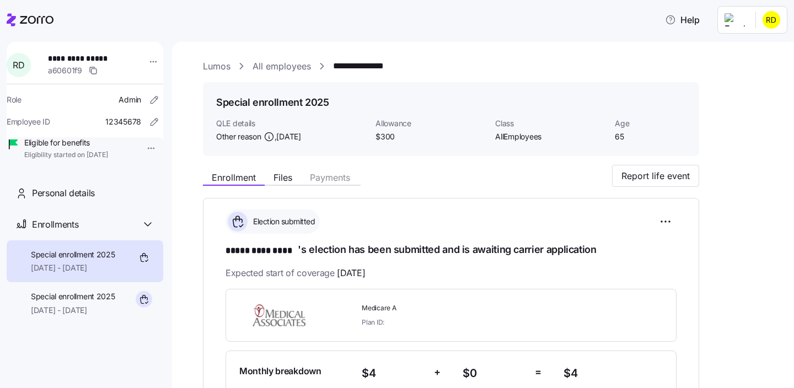
click at [60, 283] on div "Special enrollment 2025 11/01/2025 - 12/31/2025" at bounding box center [85, 261] width 157 height 42
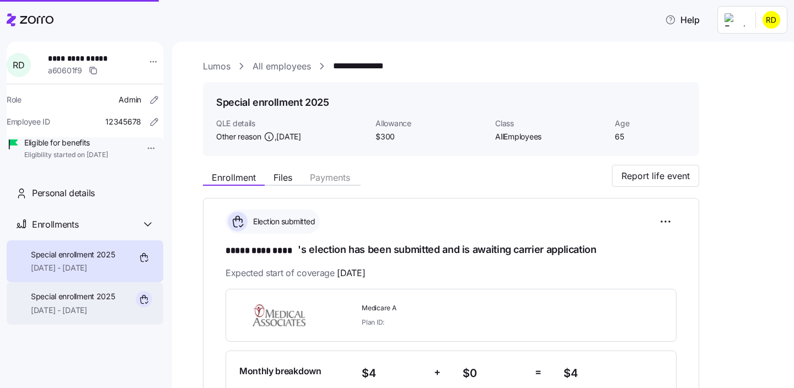
click at [72, 302] on span "Special enrollment 2025" at bounding box center [73, 296] width 84 height 11
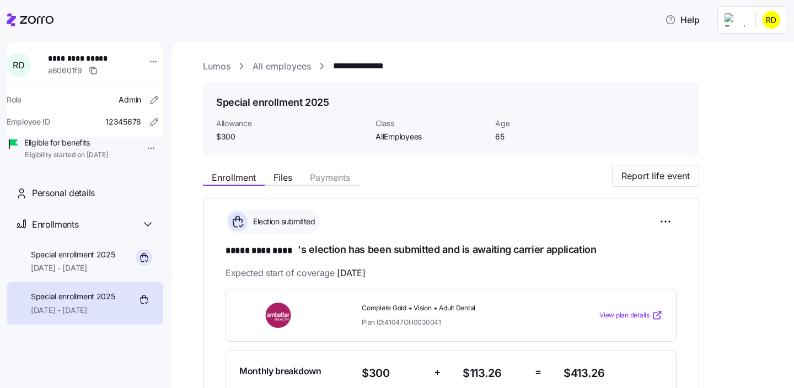
click at [682, 222] on div "**********" at bounding box center [451, 340] width 496 height 284
click at [671, 222] on html "**********" at bounding box center [397, 191] width 794 height 382
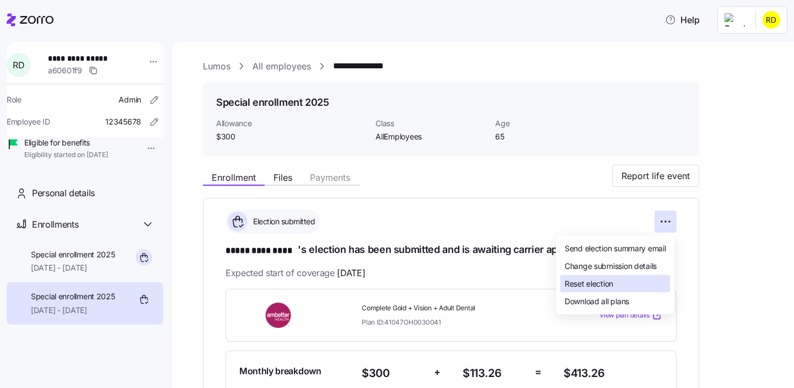
click at [618, 286] on div "Reset election" at bounding box center [615, 284] width 110 height 18
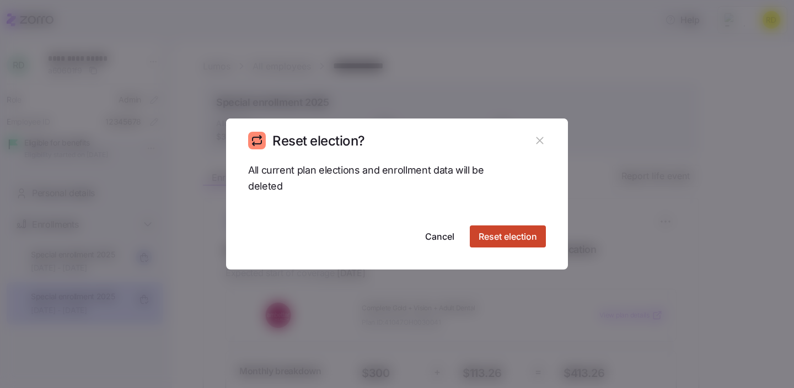
click at [520, 242] on span "Reset election" at bounding box center [508, 236] width 58 height 13
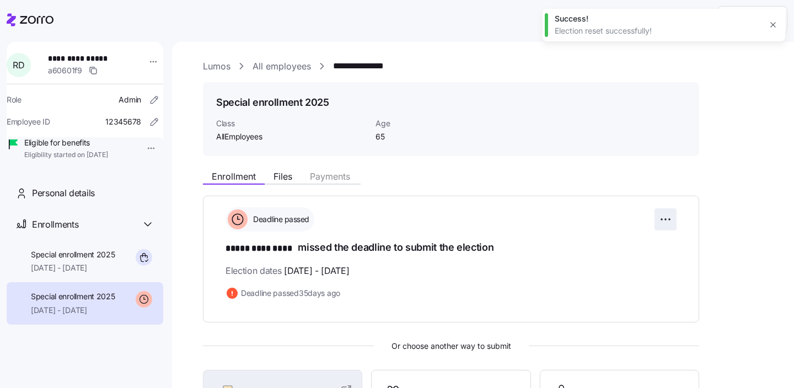
click at [667, 215] on html "**********" at bounding box center [397, 191] width 794 height 382
click at [671, 199] on html "**********" at bounding box center [397, 191] width 794 height 382
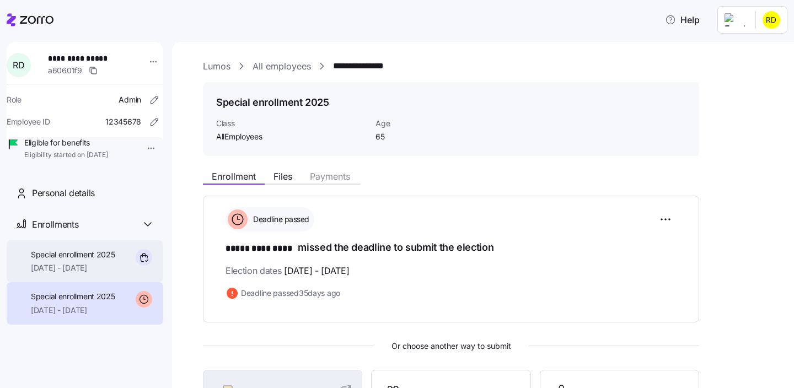
click at [72, 273] on span "11/01/2025 - 12/31/2025" at bounding box center [73, 267] width 84 height 11
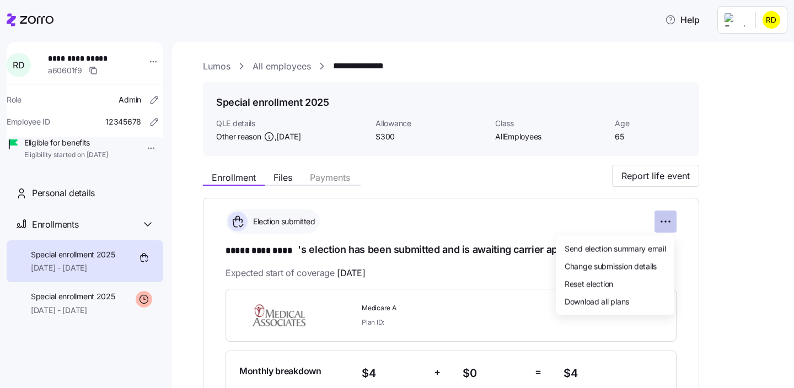
click at [666, 221] on html "**********" at bounding box center [397, 191] width 794 height 382
click at [617, 287] on div "Reset election" at bounding box center [615, 284] width 110 height 18
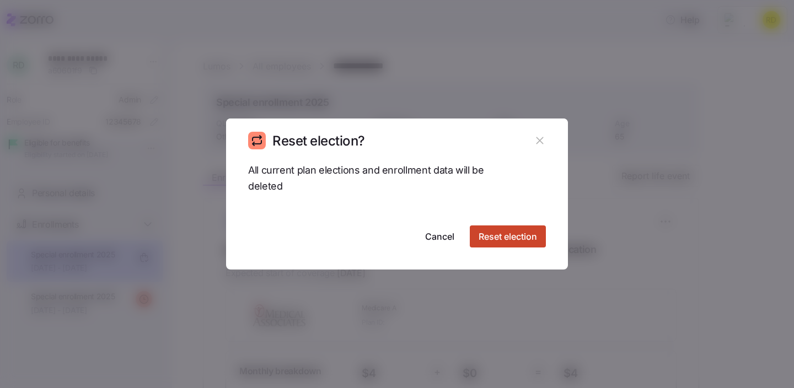
click at [511, 239] on span "Reset election" at bounding box center [508, 236] width 58 height 13
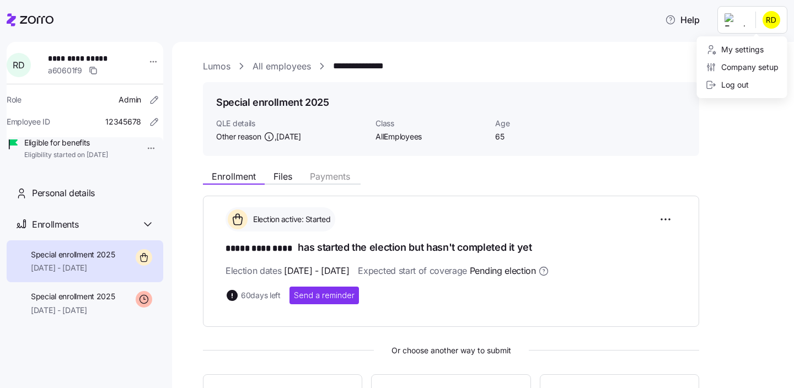
click at [774, 19] on html "**********" at bounding box center [397, 191] width 794 height 382
click at [776, 20] on html "**********" at bounding box center [397, 191] width 794 height 382
click at [761, 49] on div "**********" at bounding box center [483, 215] width 622 height 346
click at [282, 60] on link "All employees" at bounding box center [282, 67] width 58 height 14
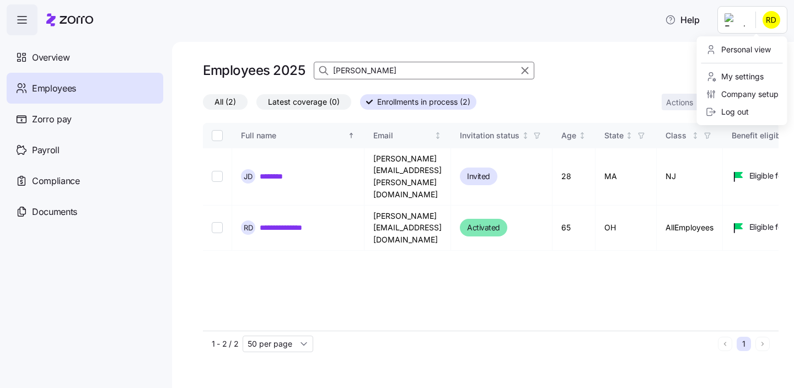
click at [770, 9] on html "**********" at bounding box center [397, 191] width 794 height 382
click at [752, 47] on div "Personal view" at bounding box center [738, 50] width 65 height 12
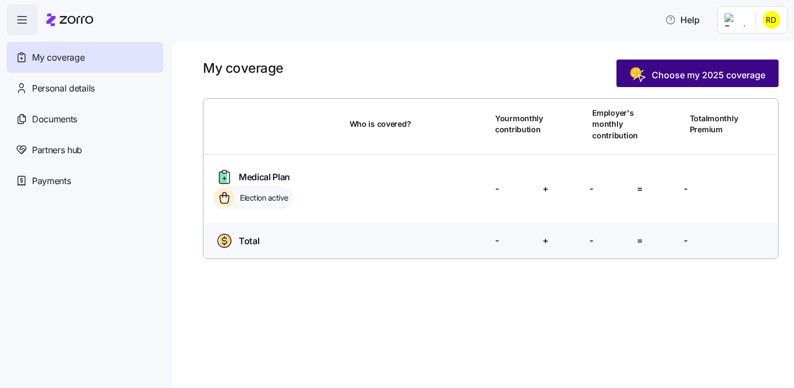
click at [650, 83] on span "Choose my 2025 coverage" at bounding box center [698, 75] width 136 height 18
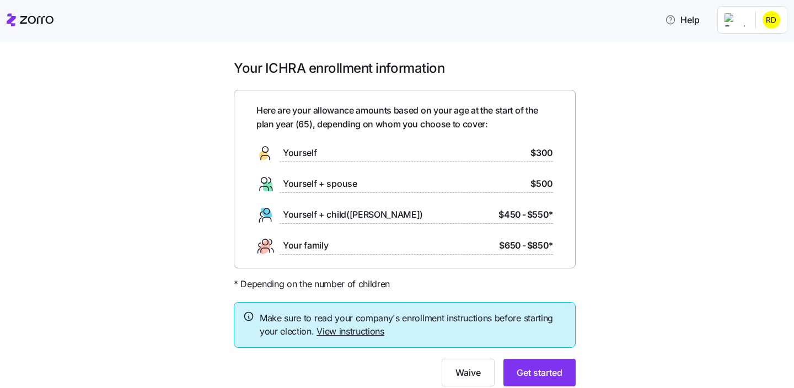
click at [780, 25] on html "Help Your ICHRA enrollment information Here are your allowance amounts based on…" at bounding box center [397, 191] width 794 height 382
click at [777, 19] on html "Help Your ICHRA enrollment information Here are your allowance amounts based on…" at bounding box center [397, 191] width 794 height 382
click at [748, 49] on div "Admin view" at bounding box center [734, 50] width 57 height 12
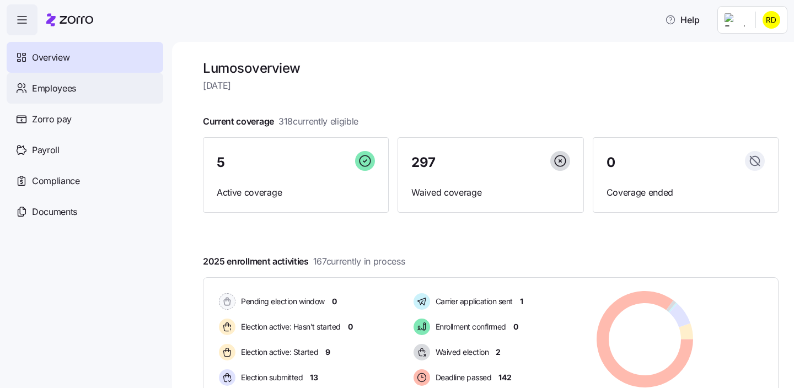
click at [66, 99] on div "Employees" at bounding box center [85, 88] width 157 height 31
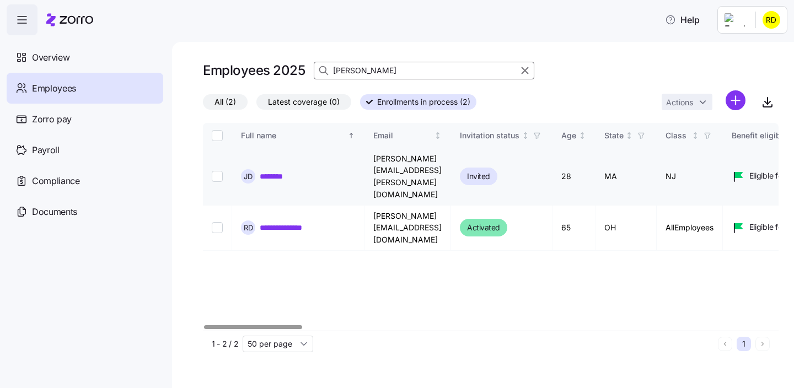
click at [272, 171] on link "********" at bounding box center [277, 176] width 35 height 11
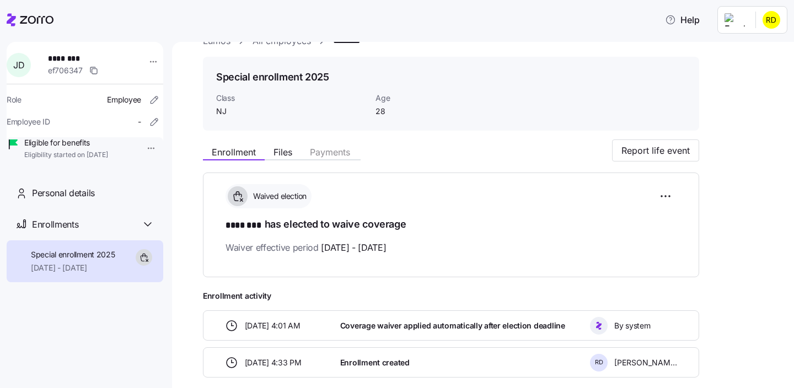
scroll to position [26, 0]
click at [79, 200] on span "Personal details" at bounding box center [63, 193] width 63 height 14
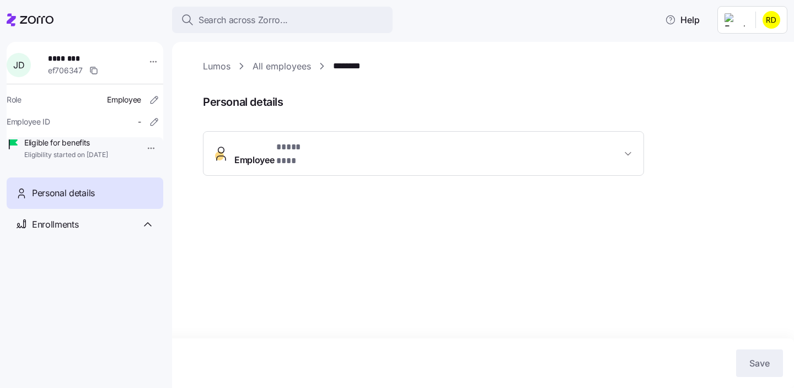
click at [370, 159] on button "Employee * **** *** *" at bounding box center [423, 154] width 440 height 44
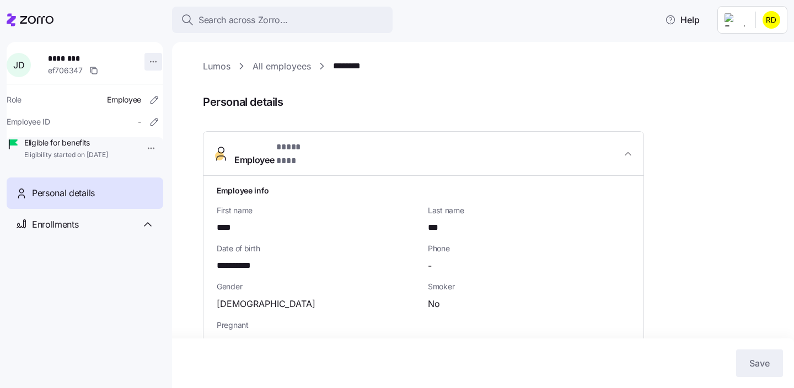
click at [151, 61] on html "**********" at bounding box center [397, 191] width 794 height 382
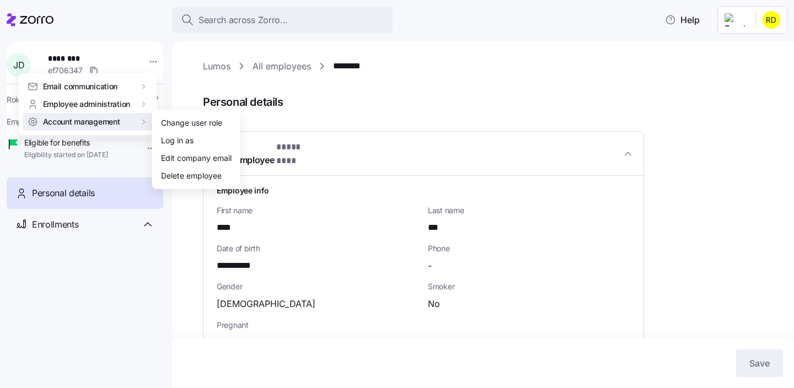
click at [364, 223] on html "**********" at bounding box center [397, 191] width 794 height 382
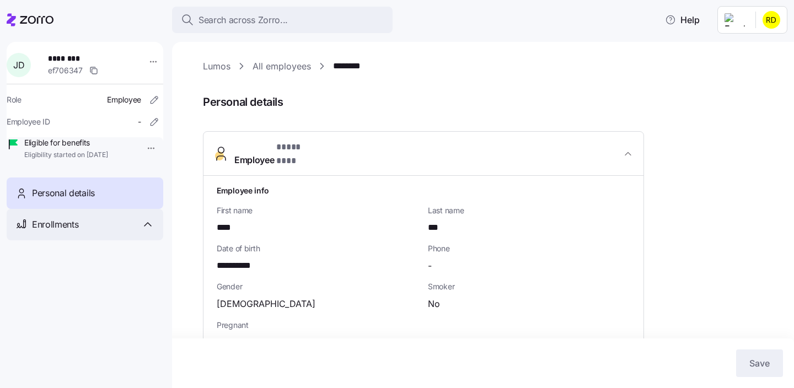
click at [130, 232] on div "Enrollments" at bounding box center [93, 225] width 122 height 14
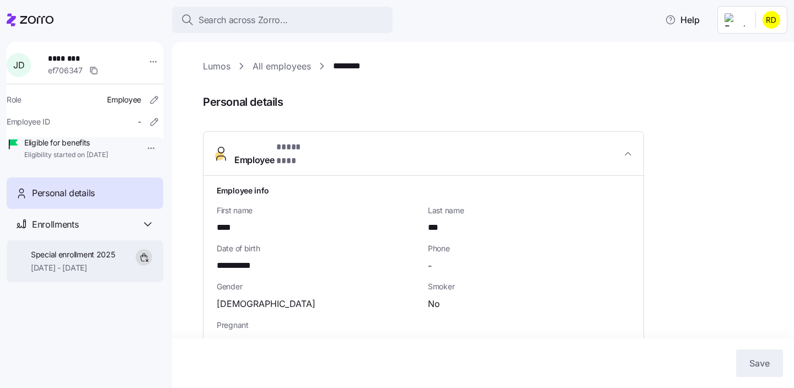
click at [99, 273] on span "10/01/2025 - 12/31/2025" at bounding box center [73, 267] width 84 height 11
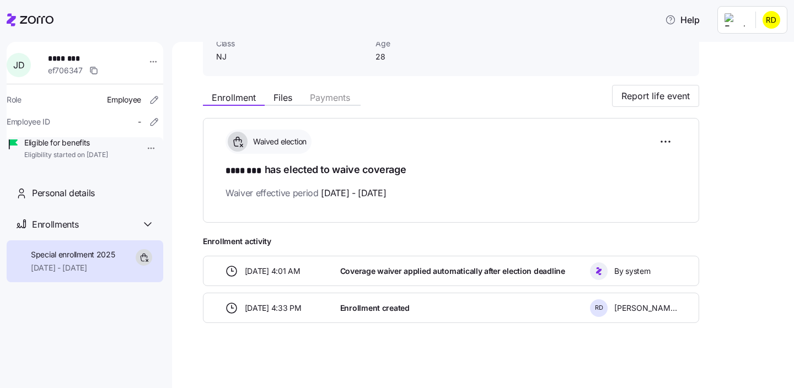
scroll to position [80, 0]
click at [669, 131] on html "Help J D ******** ef706347 Role Employee Employee ID - Eligible for benefits El…" at bounding box center [397, 191] width 794 height 382
click at [719, 147] on html "Help J D ******** ef706347 Role Employee Employee ID - Eligible for benefits El…" at bounding box center [397, 191] width 794 height 382
click at [768, 21] on html "Help J D ******** ef706347 Role Employee Employee ID - Eligible for benefits El…" at bounding box center [397, 191] width 794 height 382
click at [733, 87] on div "Log out" at bounding box center [727, 85] width 43 height 12
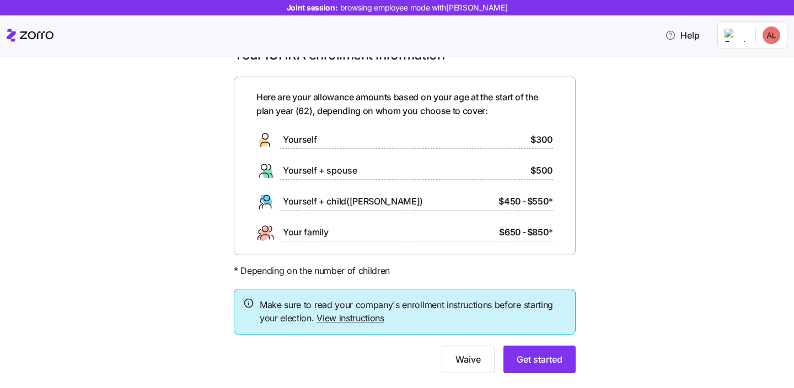
scroll to position [53, 0]
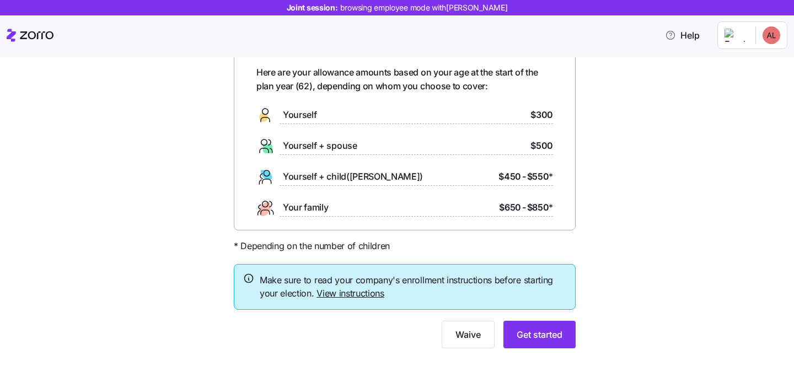
click at [603, 162] on div "Your ICHRA enrollment information Here are your allowance amounts based on your…" at bounding box center [405, 192] width 748 height 340
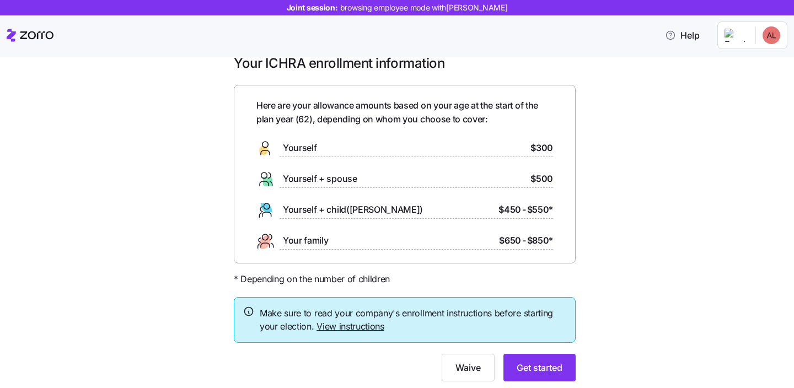
scroll to position [17, 0]
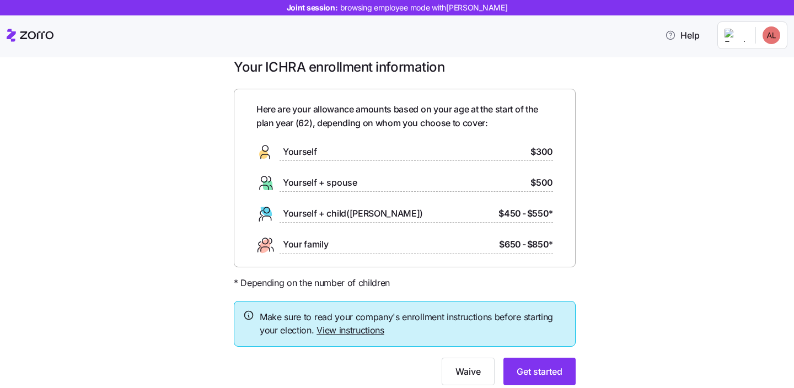
click at [763, 35] on html "Joint session: browsing employee mode with Alicia Long Help Your ICHRA enrollme…" at bounding box center [397, 191] width 794 height 382
click at [631, 108] on html "Joint session: browsing employee mode with Alicia Long Help Your ICHRA enrollme…" at bounding box center [397, 191] width 794 height 382
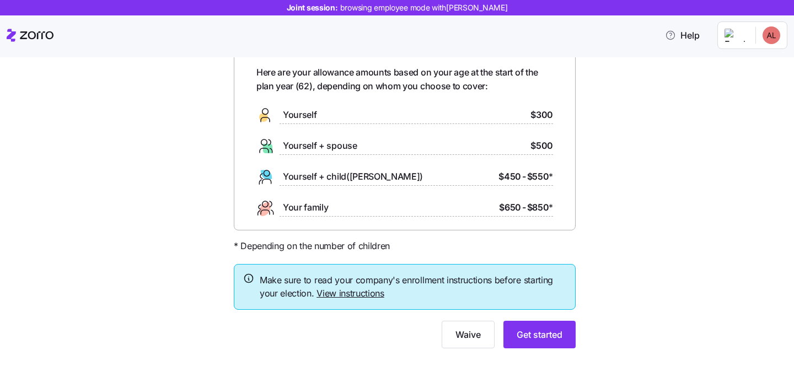
click at [559, 319] on div at bounding box center [405, 315] width 342 height 11
click at [553, 333] on span "Get started" at bounding box center [540, 334] width 46 height 13
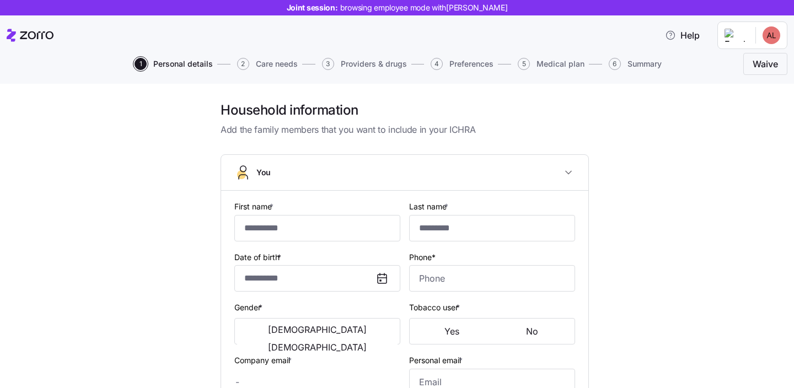
type input "******"
type input "****"
type input "[PERSON_NAME][EMAIL_ADDRESS][DOMAIN_NAME]"
type input "sarit@gmddfhgjg.com"
type input "**********"
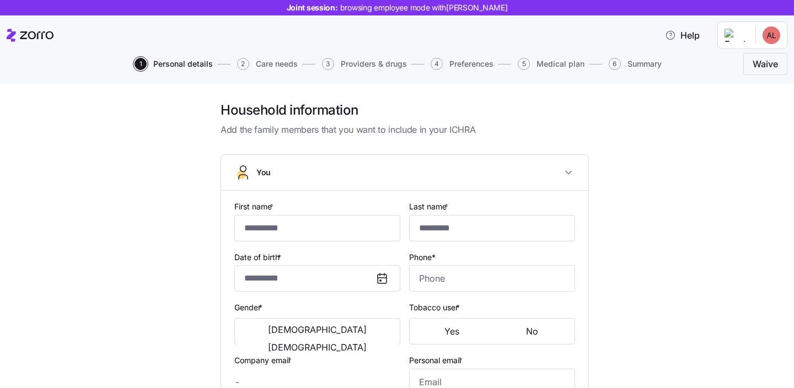
checkbox input "true"
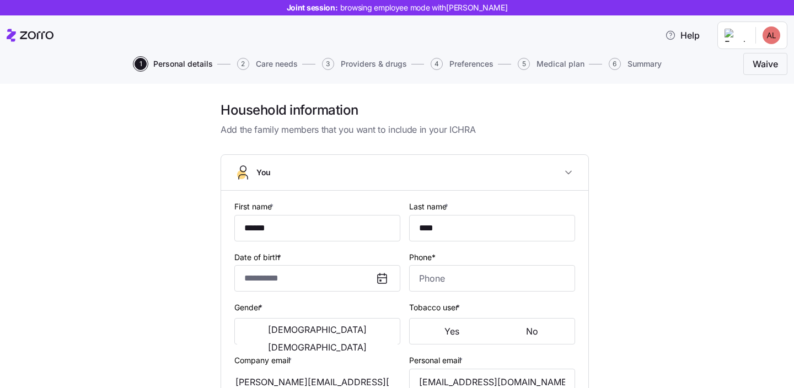
type input "**********"
type input "(602) 873-1069"
type input "[DEMOGRAPHIC_DATA] citizen"
type input "Single"
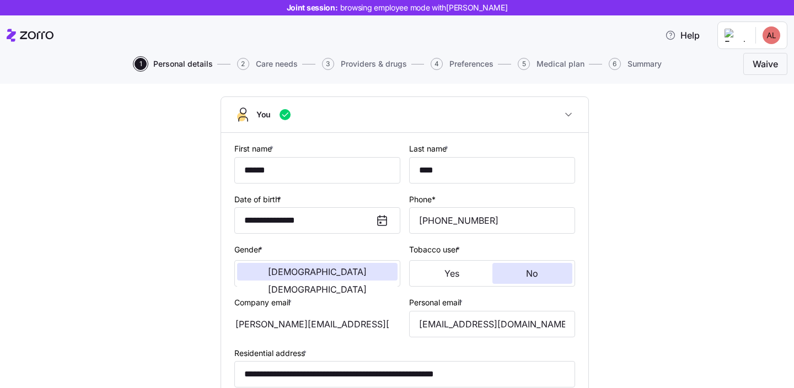
scroll to position [94, 0]
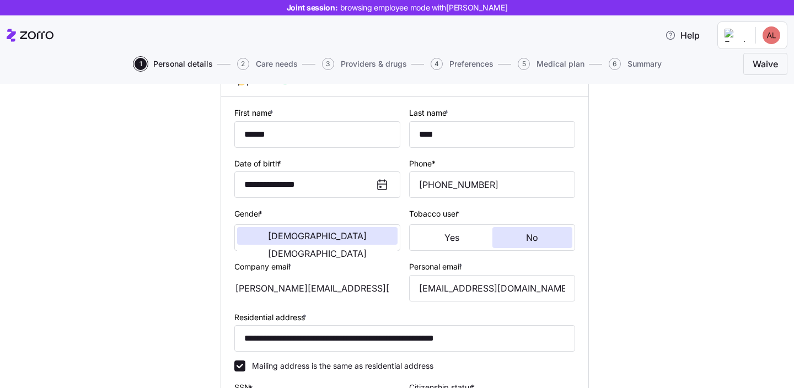
click at [382, 178] on div at bounding box center [386, 184] width 26 height 25
click at [355, 182] on input "**********" at bounding box center [317, 184] width 166 height 26
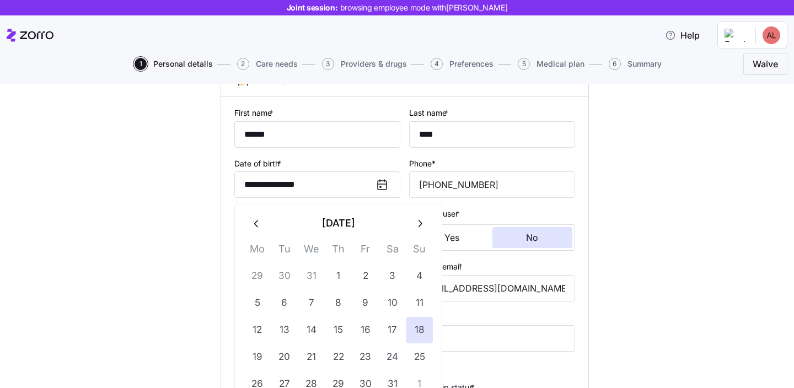
click at [253, 218] on icon "button" at bounding box center [257, 224] width 12 height 12
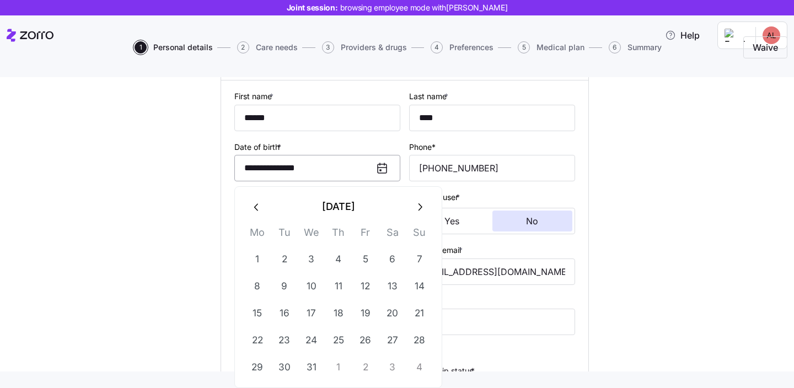
click at [316, 170] on input "**********" at bounding box center [317, 168] width 166 height 26
click at [317, 169] on input "**********" at bounding box center [317, 168] width 166 height 26
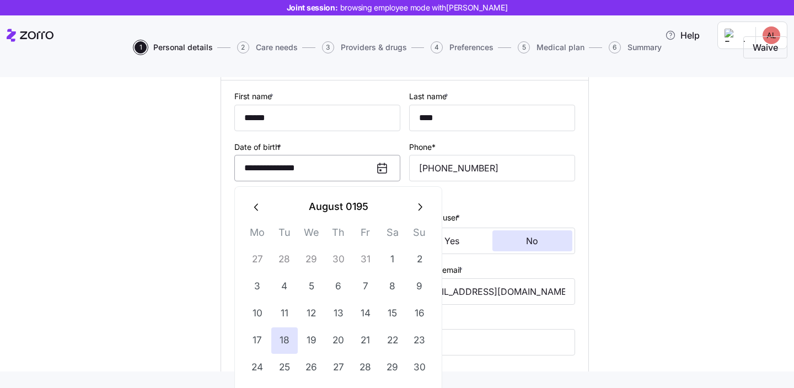
drag, startPoint x: 320, startPoint y: 169, endPoint x: 291, endPoint y: 168, distance: 29.2
click at [291, 168] on input "**********" at bounding box center [317, 168] width 166 height 26
click at [283, 168] on input "**********" at bounding box center [317, 168] width 166 height 26
click at [416, 201] on icon "button" at bounding box center [420, 207] width 12 height 12
drag, startPoint x: 328, startPoint y: 166, endPoint x: 292, endPoint y: 167, distance: 35.8
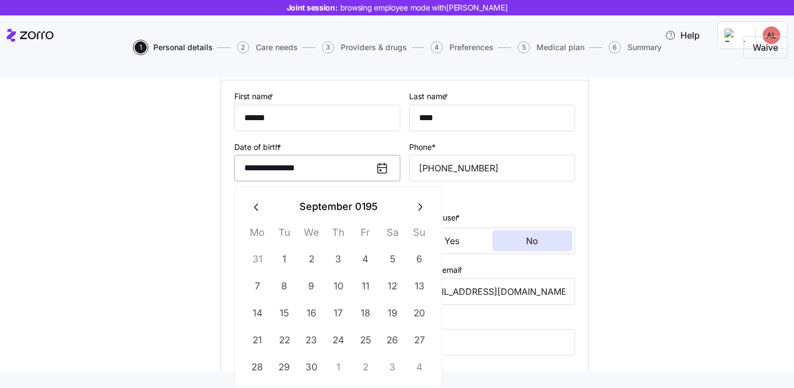
click at [292, 167] on input "**********" at bounding box center [317, 168] width 166 height 26
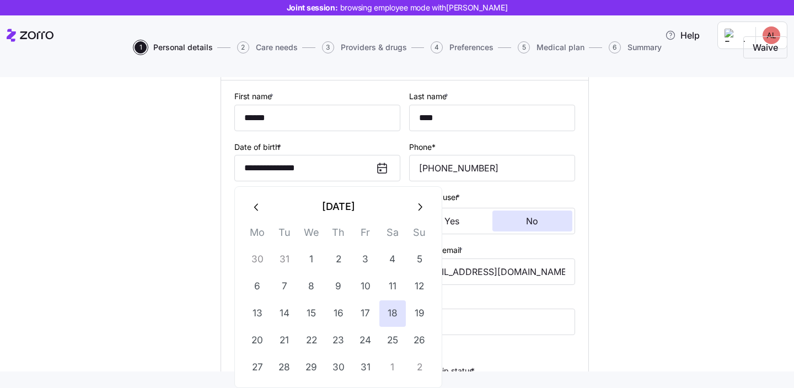
click at [422, 209] on icon "button" at bounding box center [420, 207] width 12 height 12
click at [279, 358] on button "25" at bounding box center [284, 368] width 26 height 26
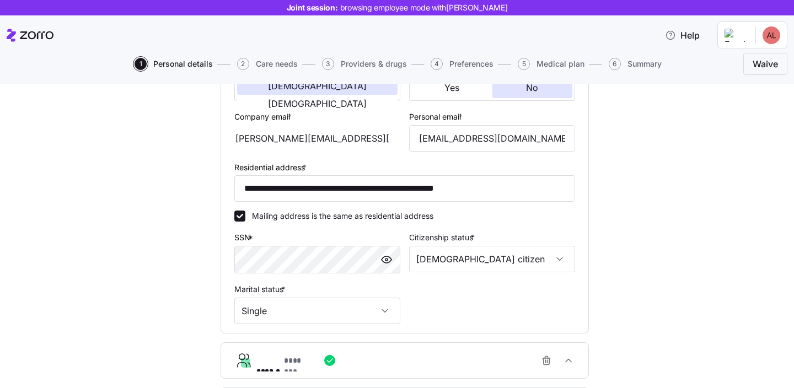
scroll to position [347, 0]
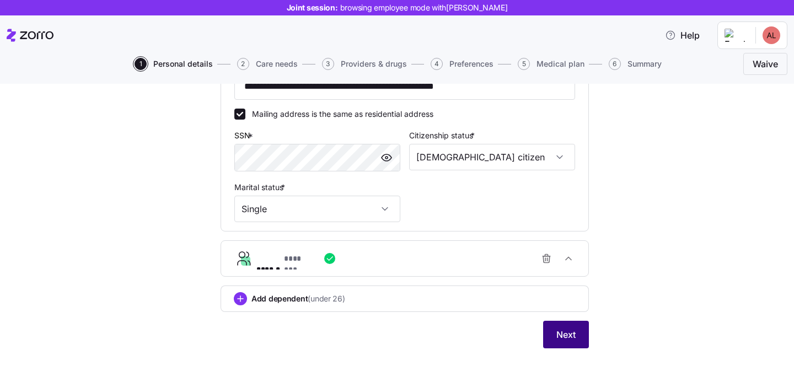
type input "**********"
click at [576, 329] on button "Next" at bounding box center [566, 335] width 46 height 28
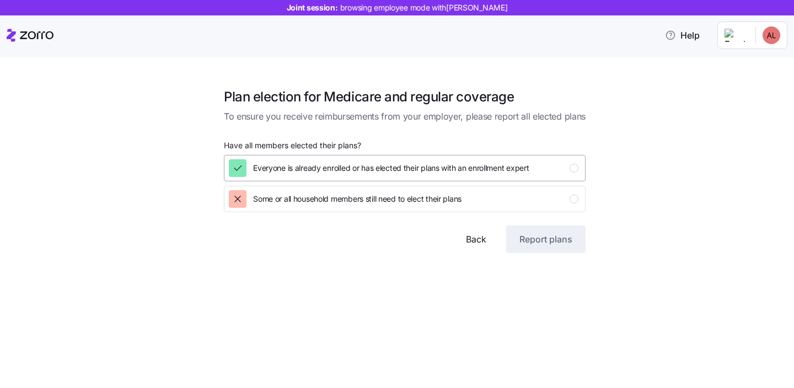
click at [554, 167] on div "Everyone is already enrolled or has elected their plans with an enrollment expe…" at bounding box center [404, 168] width 350 height 18
click at [545, 242] on span "Report plans" at bounding box center [545, 239] width 53 height 13
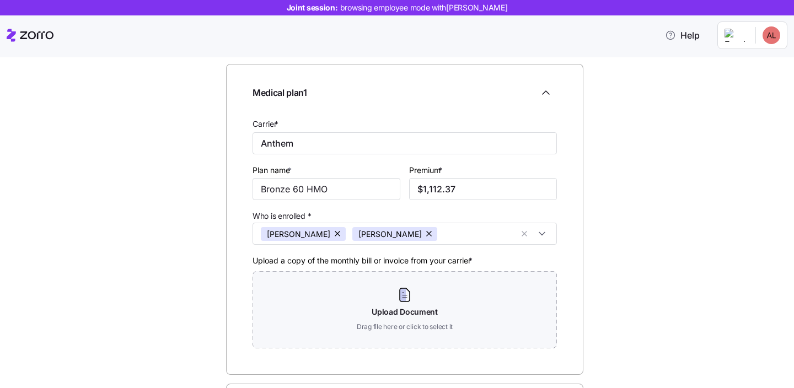
scroll to position [72, 0]
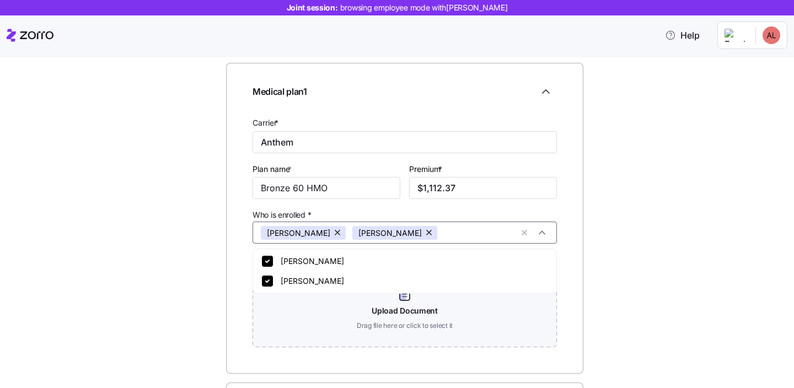
click at [547, 228] on div "Alicia Long Shir ron" at bounding box center [405, 233] width 304 height 22
click at [600, 234] on div "Medical plan details Confirm your plan information; include additional plans if…" at bounding box center [405, 251] width 748 height 474
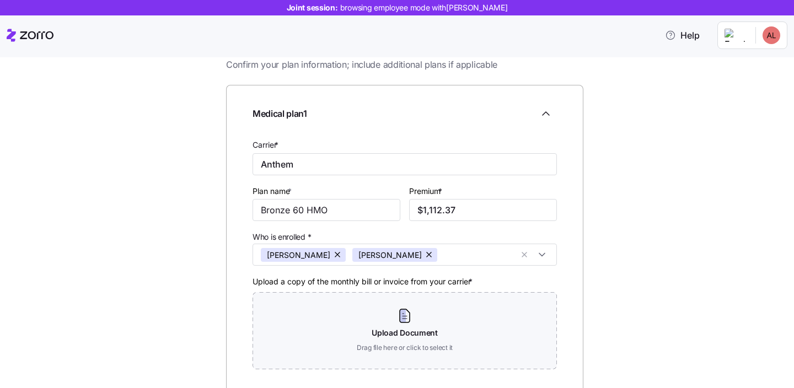
scroll to position [45, 0]
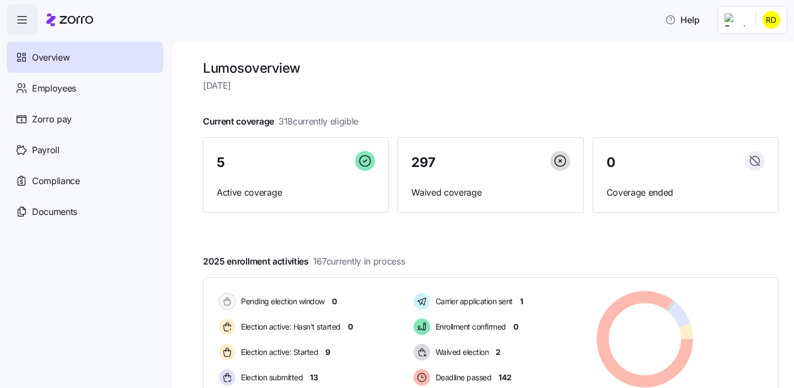
click at [777, 26] on html "Help Overview Employees Zorro pay Payroll Compliance Documents Lumos overview T…" at bounding box center [397, 191] width 794 height 382
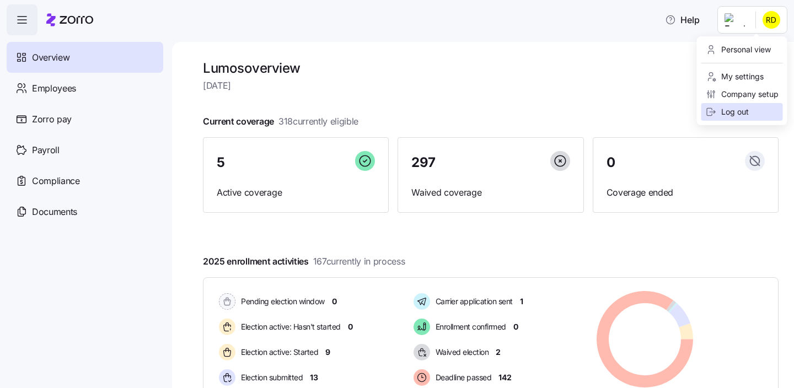
click at [736, 109] on div "Log out" at bounding box center [727, 112] width 43 height 12
